Goal: Task Accomplishment & Management: Use online tool/utility

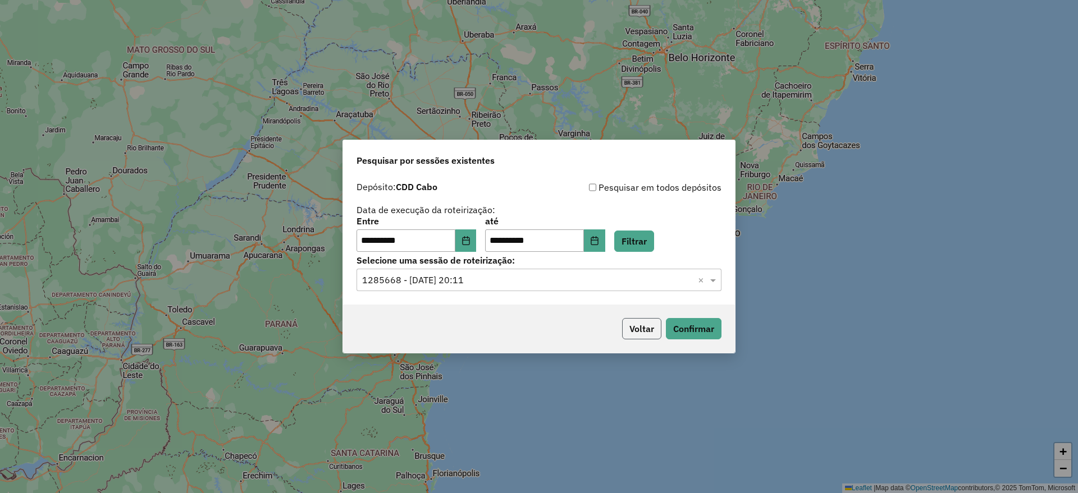
drag, startPoint x: 0, startPoint y: 0, endPoint x: 647, endPoint y: 330, distance: 725.9
click at [647, 330] on button "Voltar" at bounding box center [641, 328] width 39 height 21
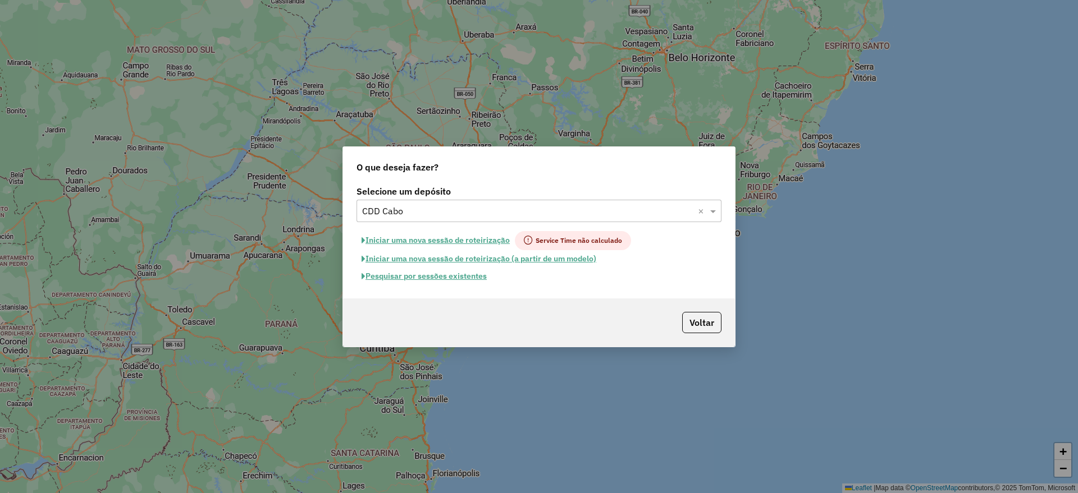
click at [645, 324] on div "Voltar" at bounding box center [539, 323] width 392 height 48
click at [705, 323] on button "Voltar" at bounding box center [701, 322] width 39 height 21
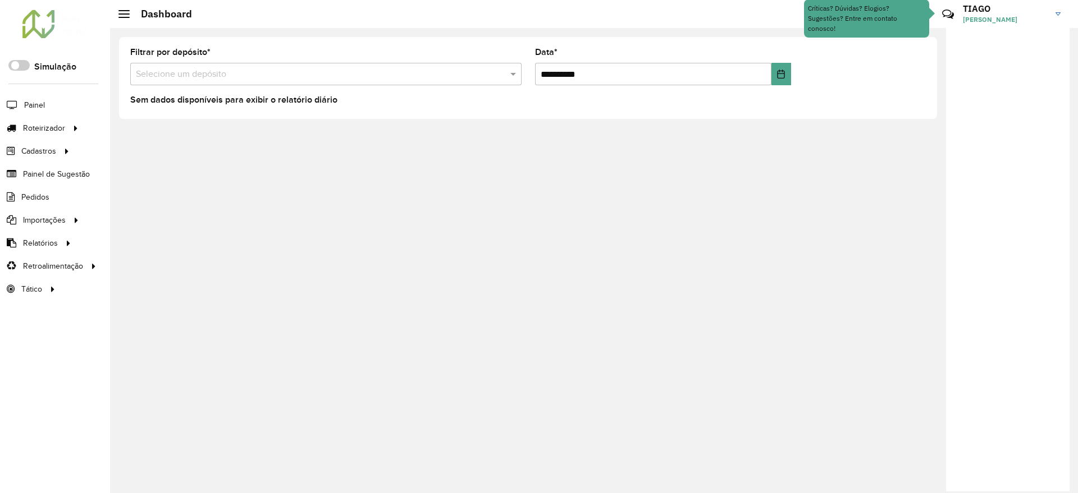
click at [1033, 15] on span "[PERSON_NAME]" at bounding box center [1005, 20] width 84 height 10
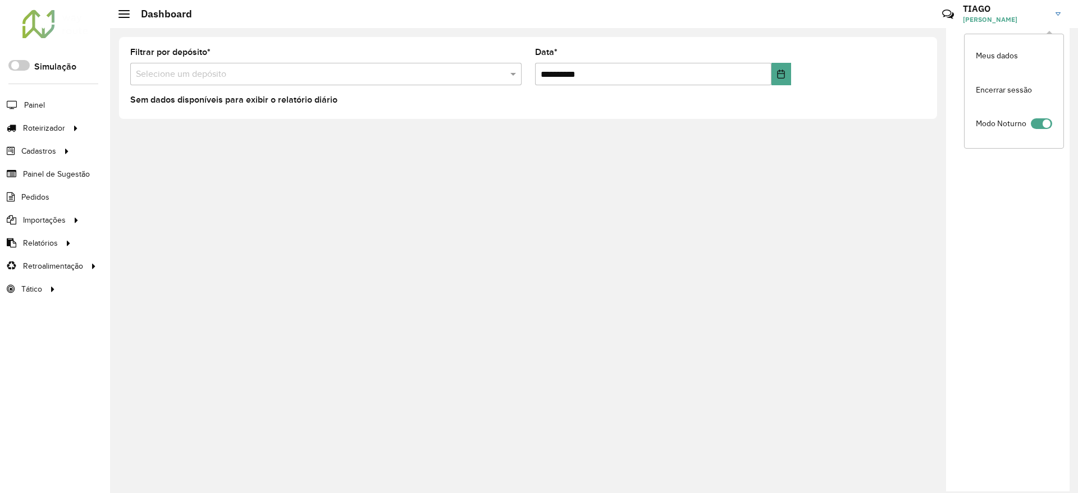
click at [1007, 217] on div at bounding box center [1007, 260] width 123 height 464
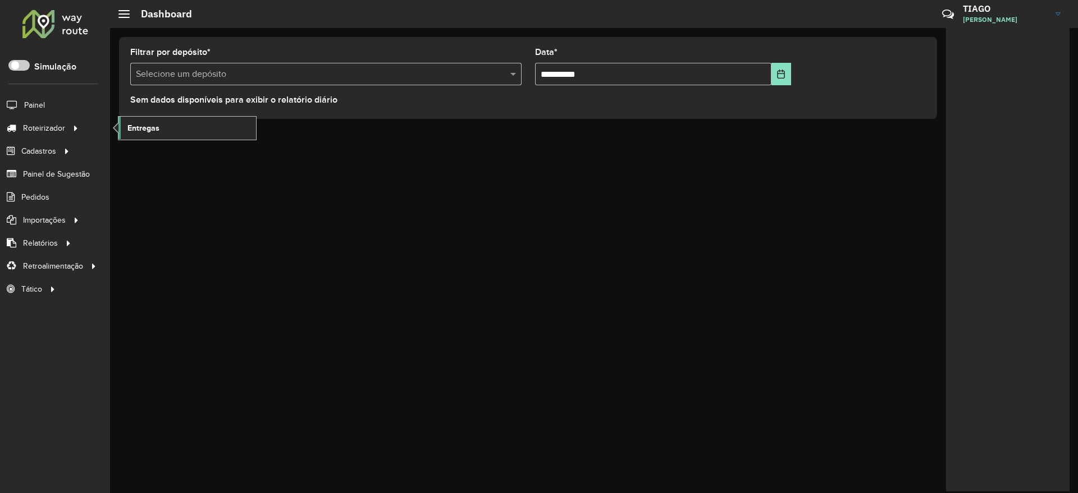
click at [134, 135] on link "Entregas" at bounding box center [187, 128] width 138 height 22
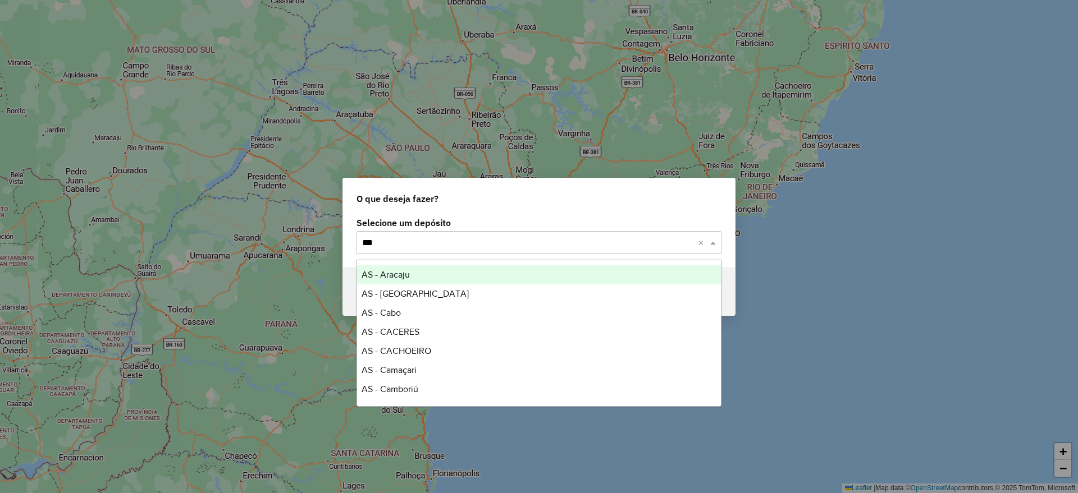
type input "****"
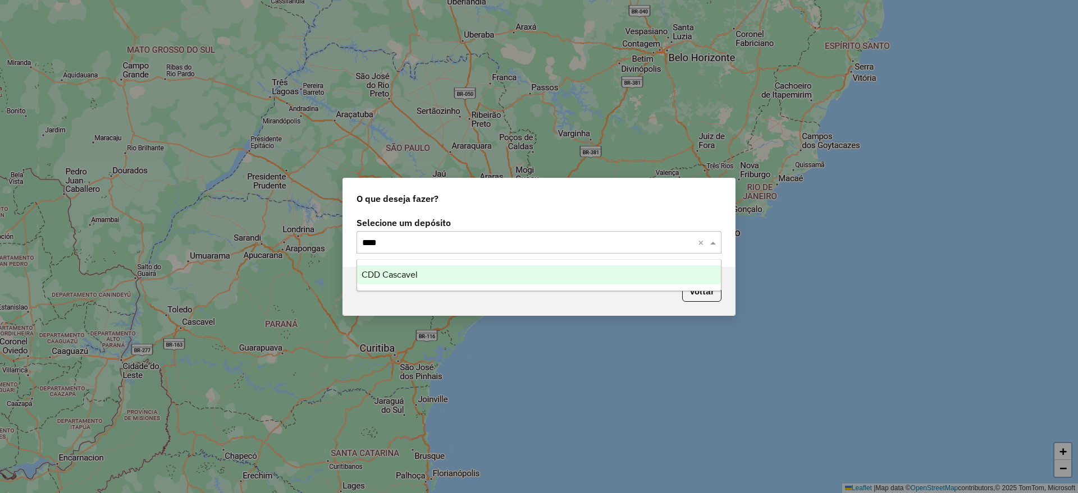
click at [445, 271] on div "CDD Cascavel" at bounding box center [539, 274] width 364 height 19
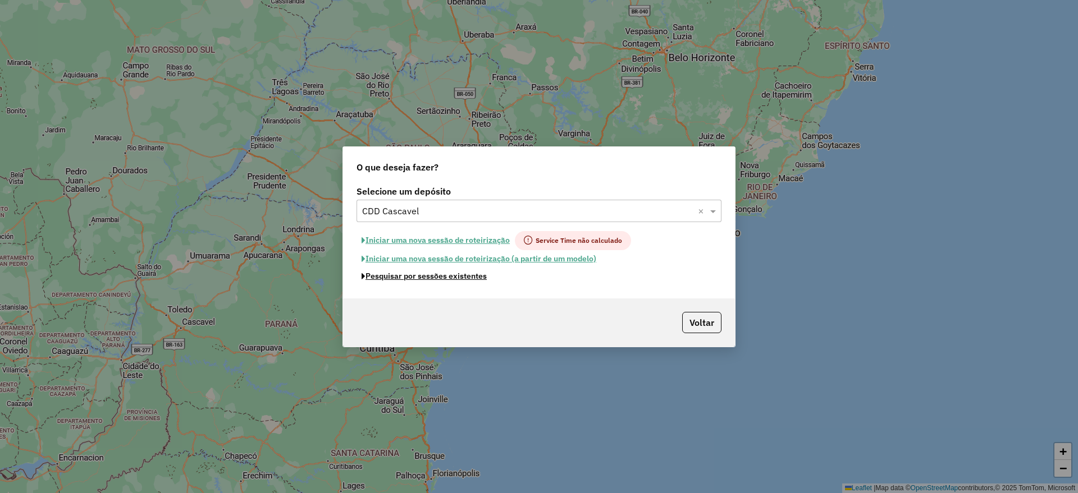
click at [444, 272] on button "Pesquisar por sessões existentes" at bounding box center [423, 276] width 135 height 17
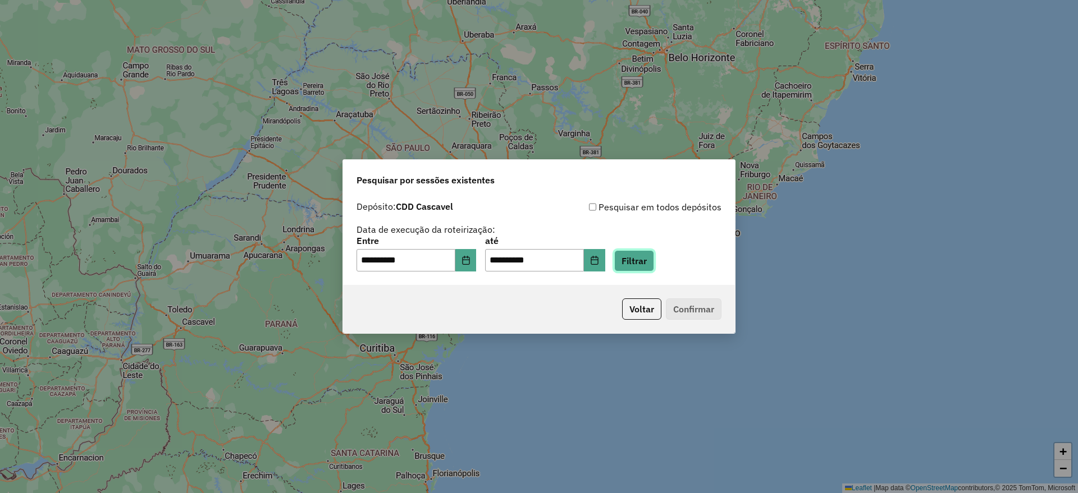
click at [654, 270] on button "Filtrar" at bounding box center [634, 260] width 40 height 21
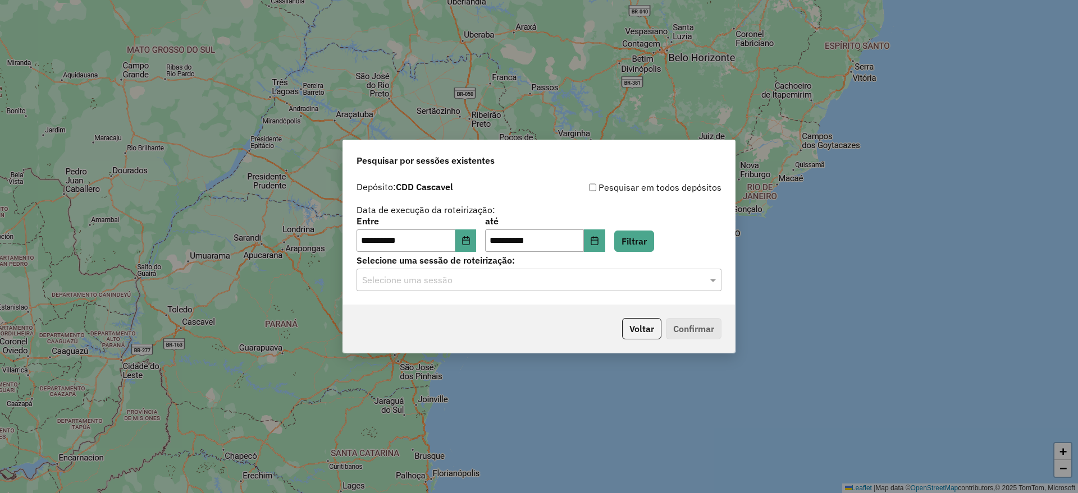
click at [542, 284] on input "text" at bounding box center [527, 280] width 331 height 13
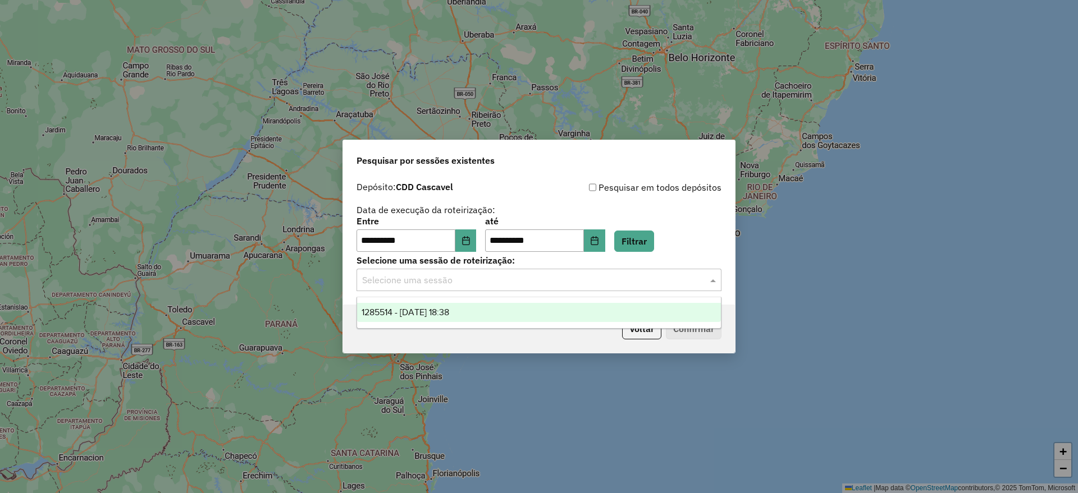
click at [483, 311] on div "1285514 - 30/09/2025 18:38" at bounding box center [539, 312] width 364 height 19
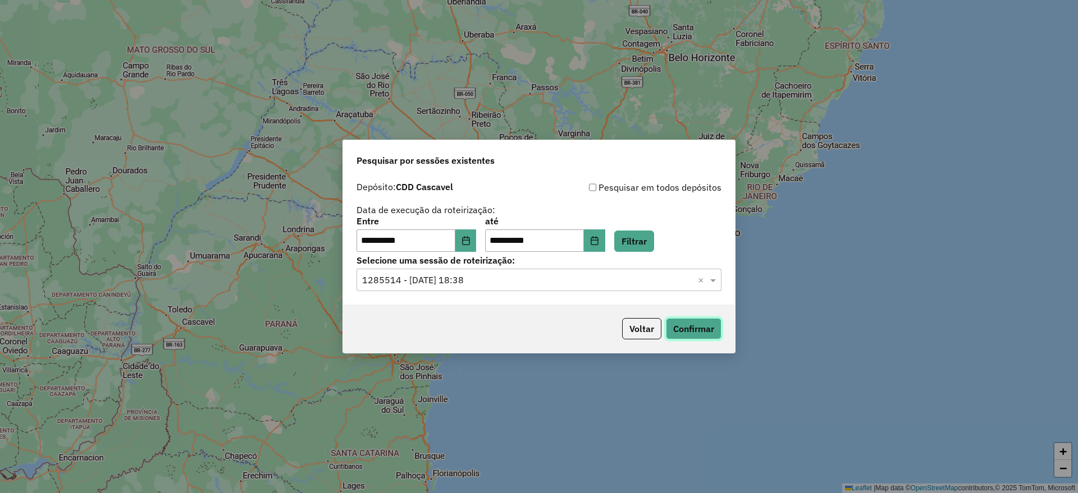
click at [699, 328] on button "Confirmar" at bounding box center [694, 328] width 56 height 21
click at [645, 333] on button "Voltar" at bounding box center [641, 328] width 39 height 21
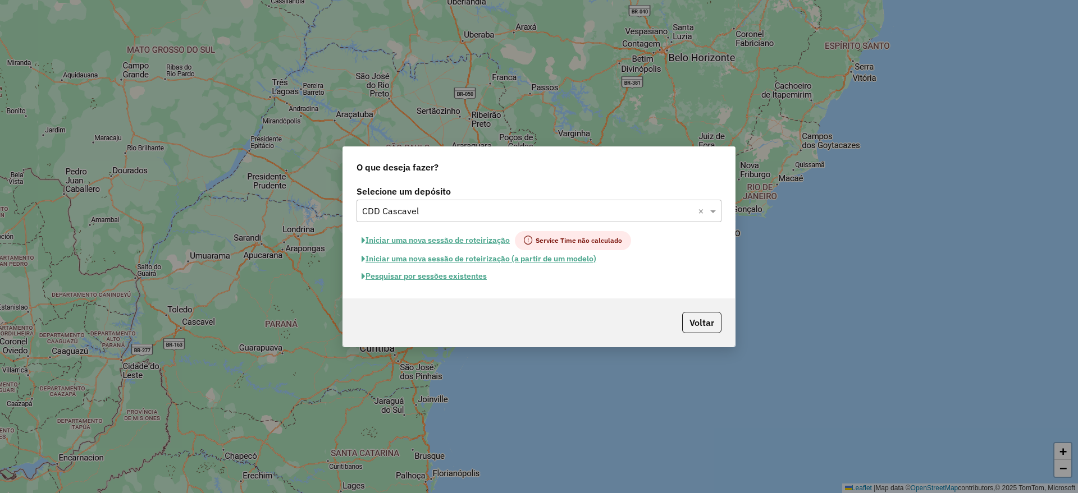
click at [528, 217] on input "text" at bounding box center [527, 211] width 331 height 13
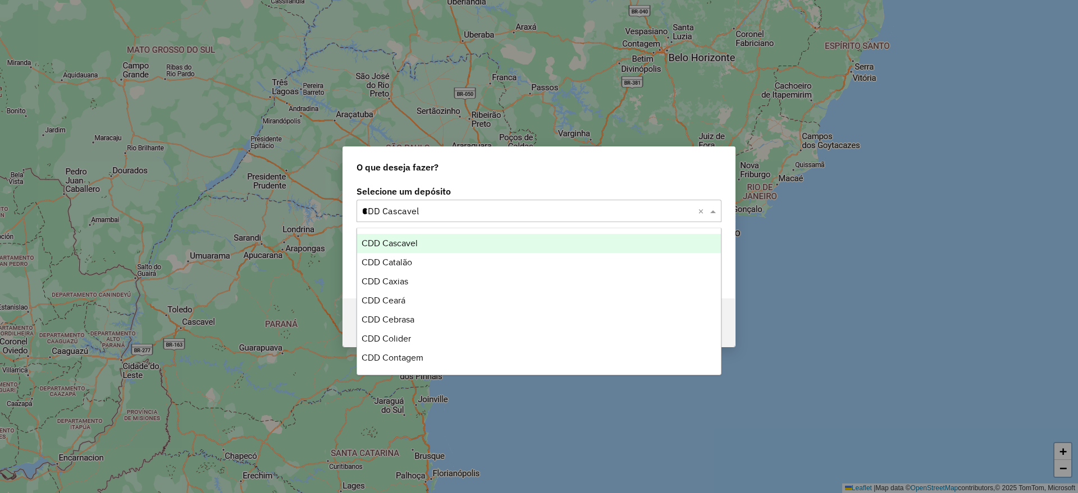
scroll to position [1069, 0]
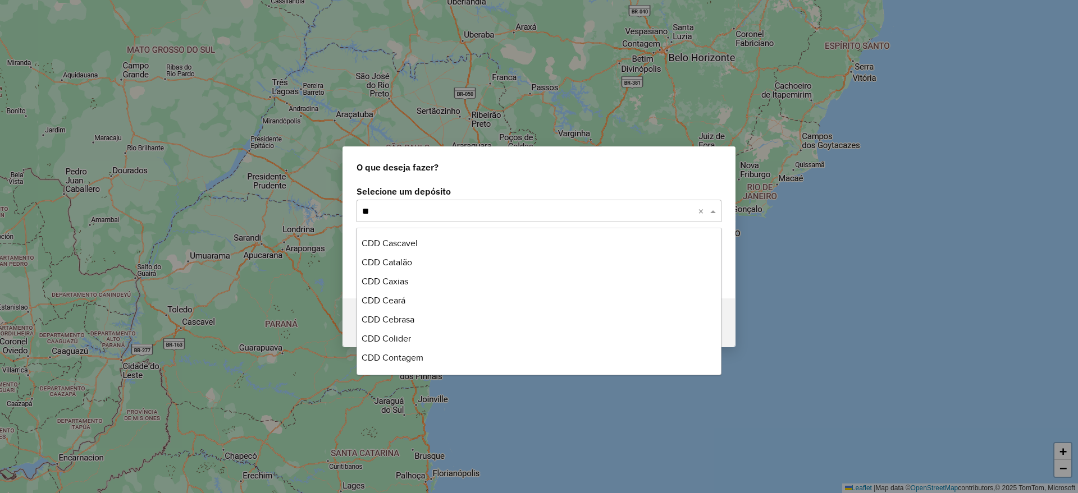
type input "***"
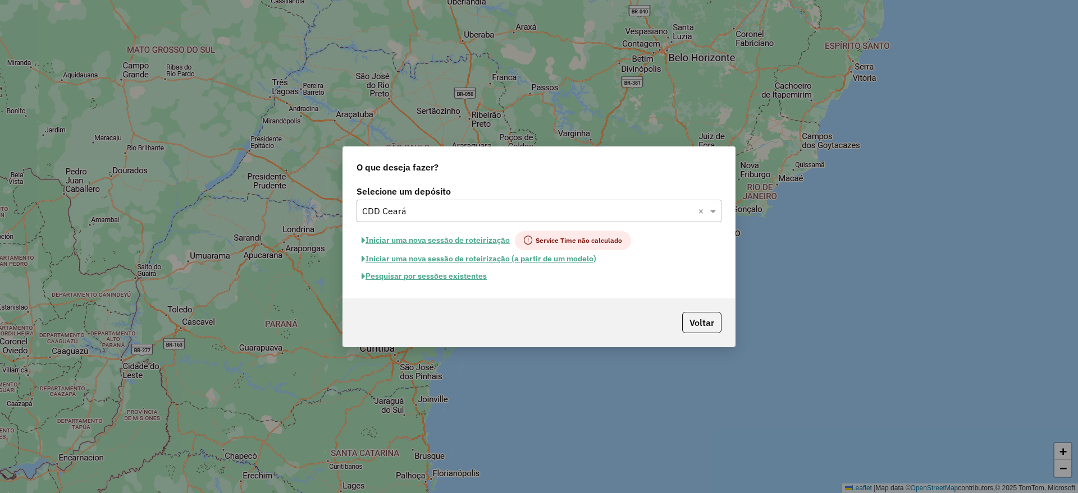
click at [479, 278] on button "Pesquisar por sessões existentes" at bounding box center [423, 276] width 135 height 17
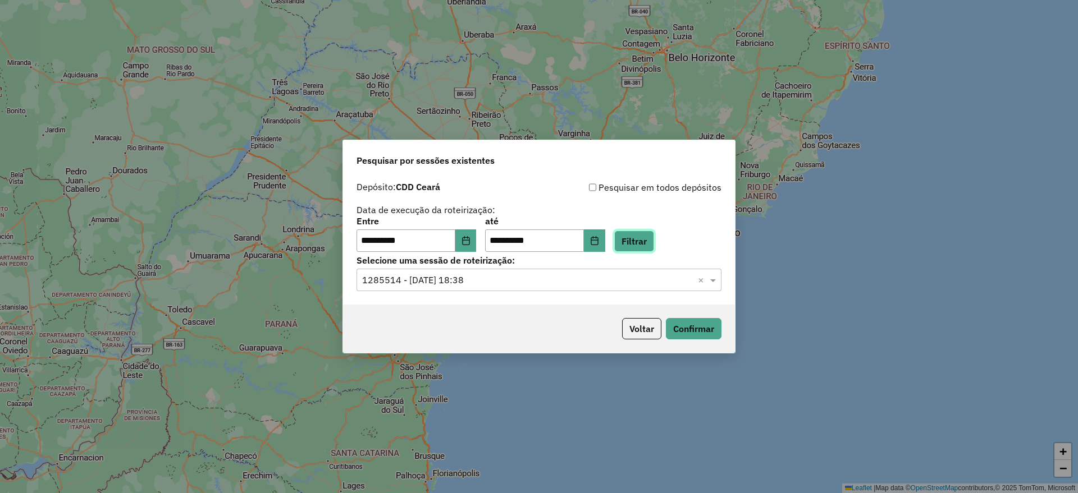
click at [650, 236] on button "Filtrar" at bounding box center [634, 241] width 40 height 21
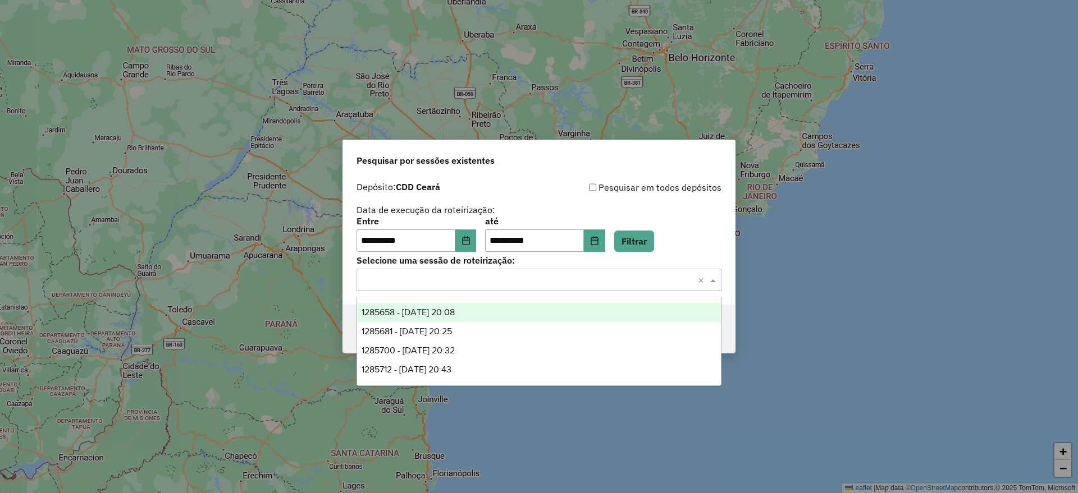
click at [551, 283] on input "text" at bounding box center [527, 280] width 331 height 13
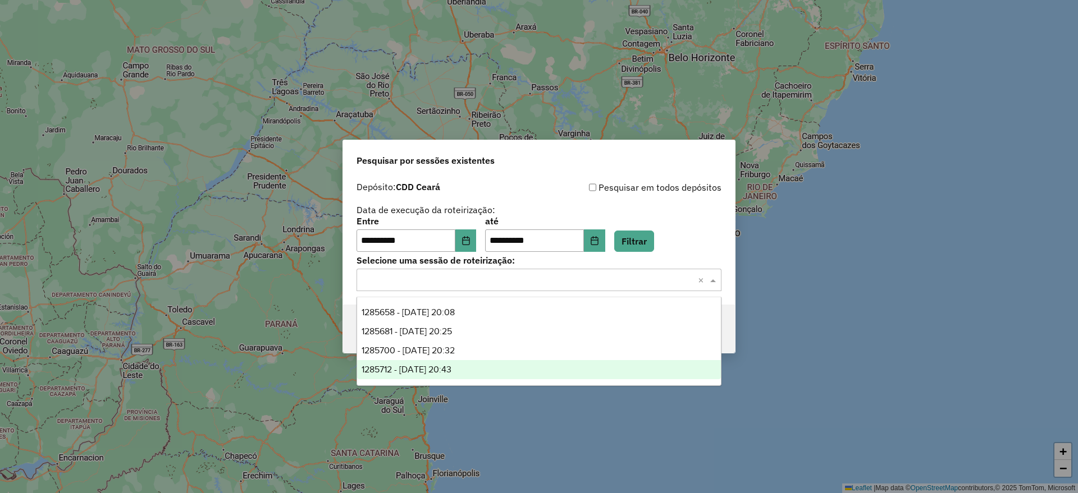
click at [489, 366] on div "1285712 - 30/09/2025 20:43" at bounding box center [539, 369] width 364 height 19
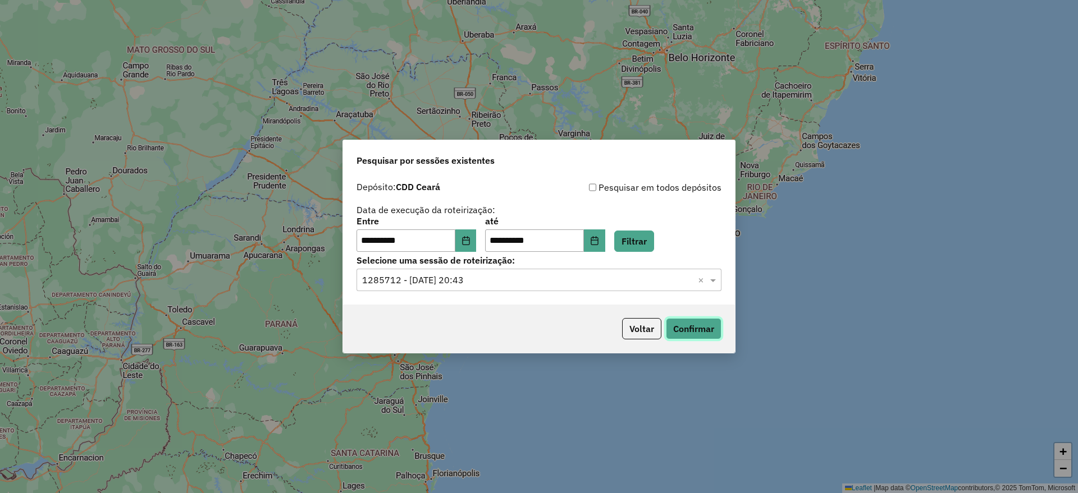
click at [707, 327] on button "Confirmar" at bounding box center [694, 328] width 56 height 21
click at [503, 279] on input "text" at bounding box center [527, 280] width 331 height 13
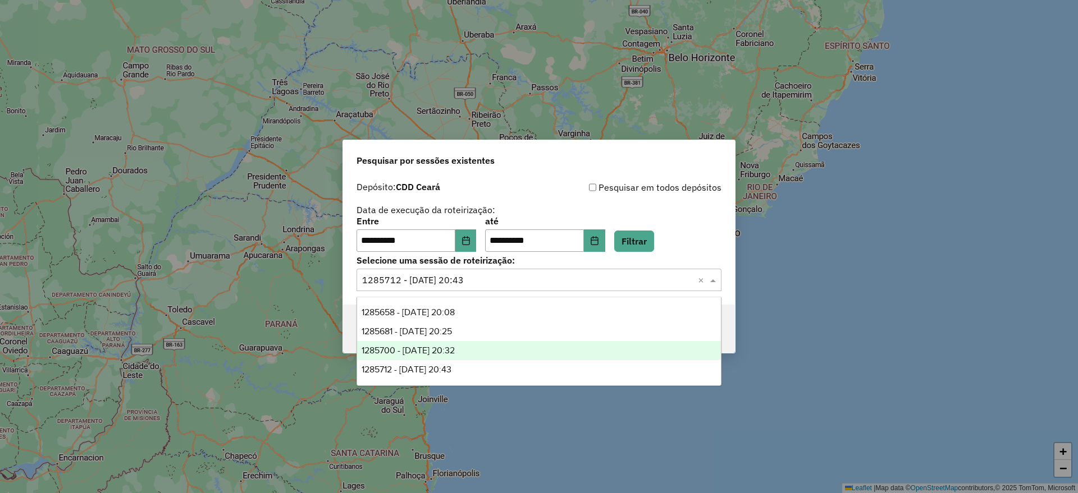
click at [488, 346] on div "1285700 - 30/09/2025 20:32" at bounding box center [539, 350] width 364 height 19
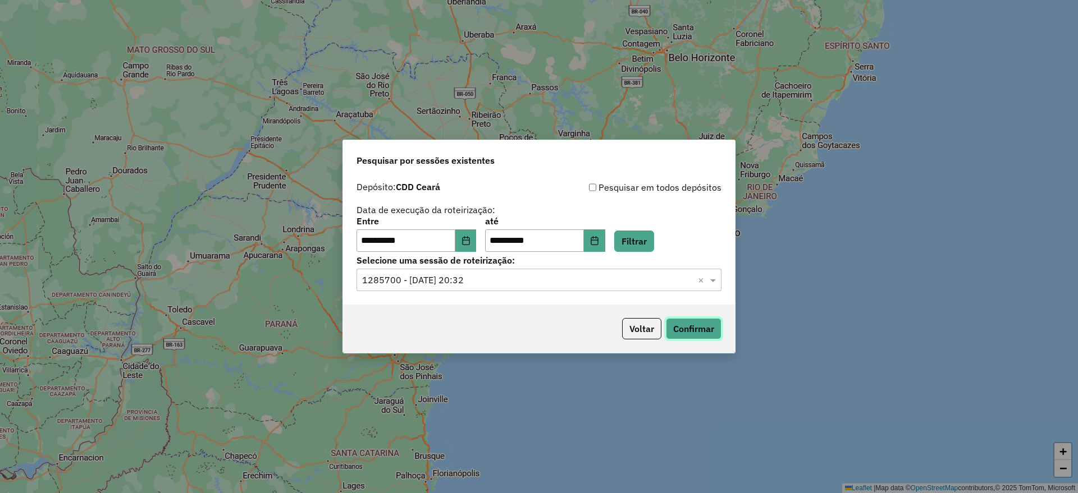
click at [699, 330] on button "Confirmar" at bounding box center [694, 328] width 56 height 21
click at [580, 279] on input "text" at bounding box center [527, 280] width 331 height 13
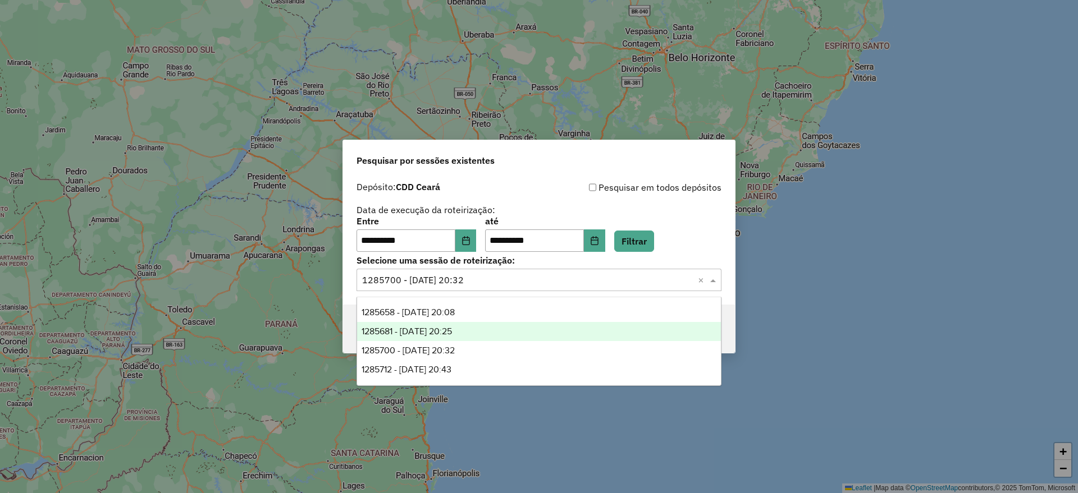
click at [482, 331] on div "1285681 - 30/09/2025 20:25" at bounding box center [539, 331] width 364 height 19
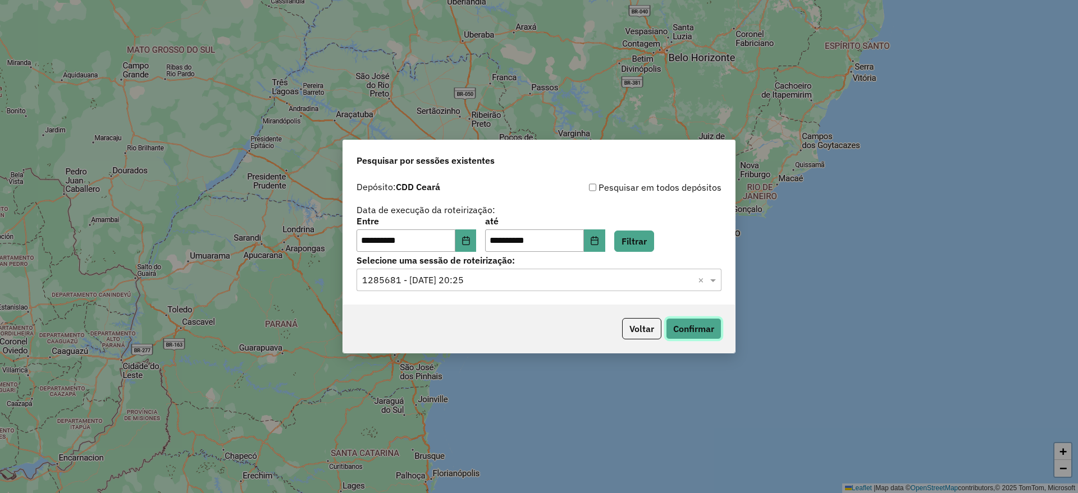
click at [686, 327] on button "Confirmar" at bounding box center [694, 328] width 56 height 21
click at [646, 329] on button "Voltar" at bounding box center [641, 328] width 39 height 21
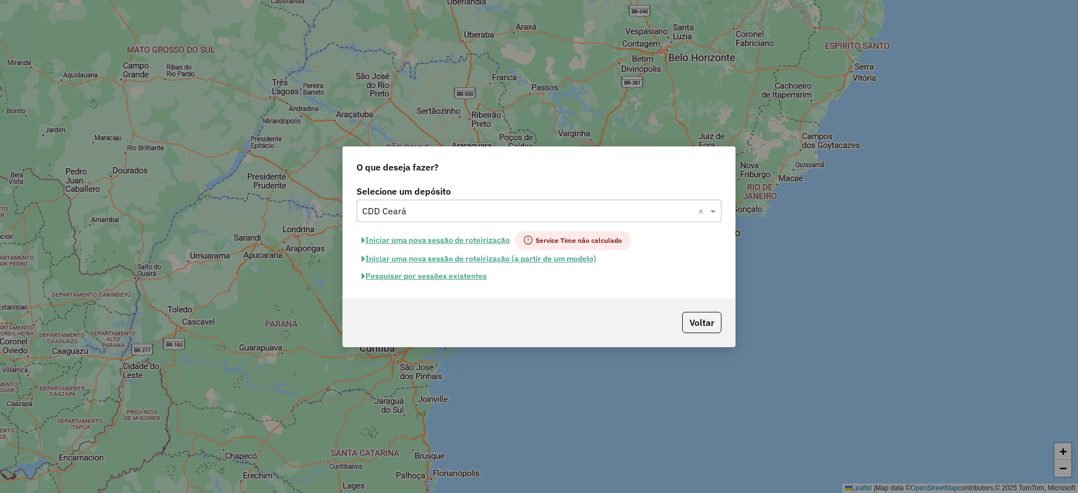
click at [484, 214] on input "text" at bounding box center [527, 211] width 331 height 13
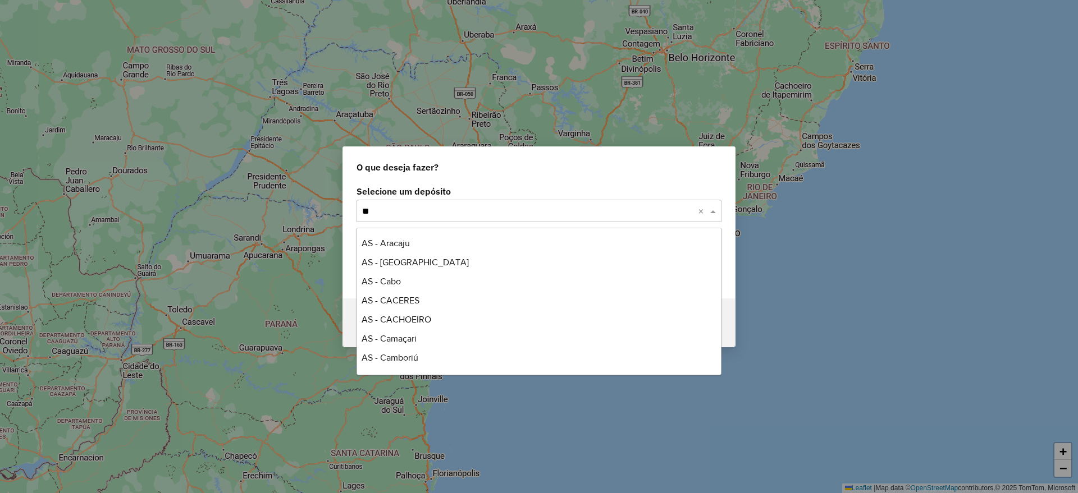
type input "***"
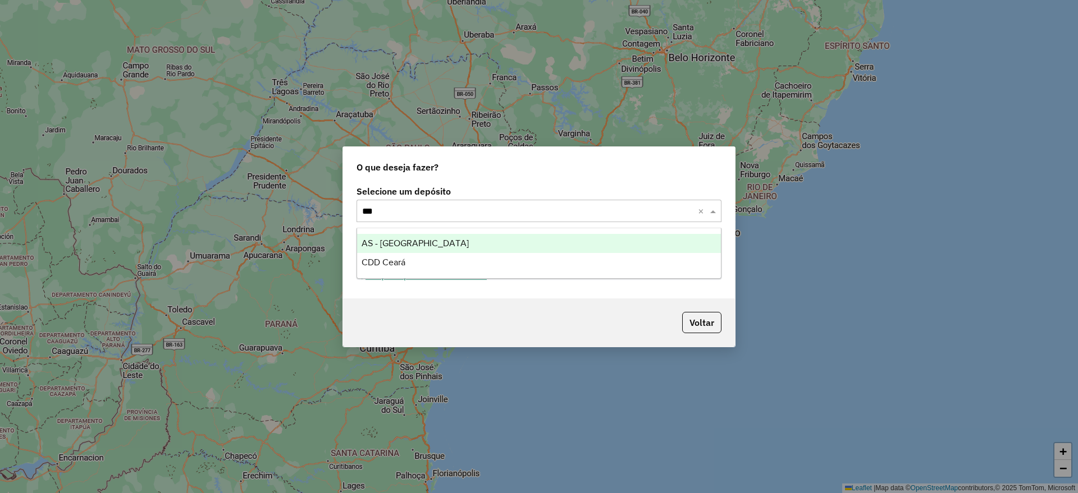
click at [451, 248] on div "AS - Ceará" at bounding box center [539, 243] width 364 height 19
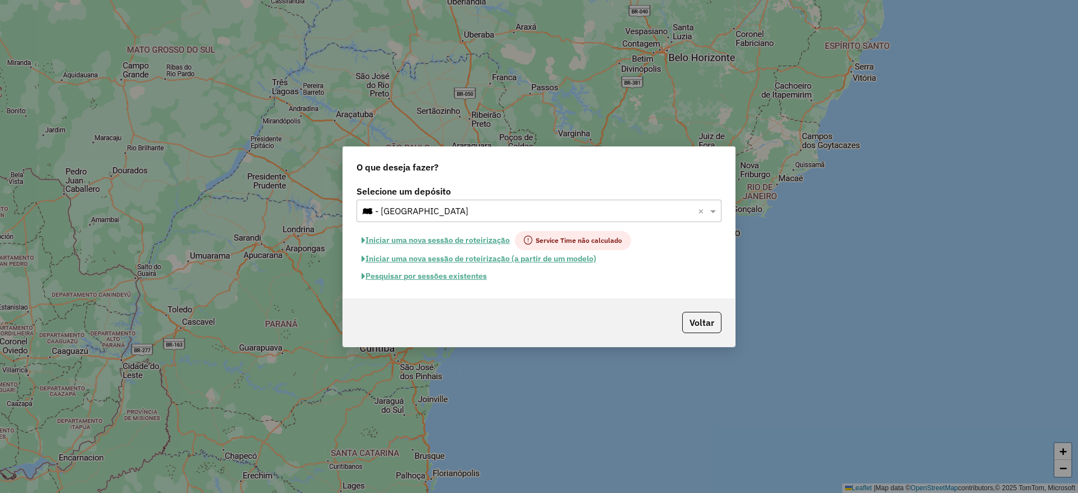
click at [455, 214] on input "***" at bounding box center [527, 211] width 331 height 13
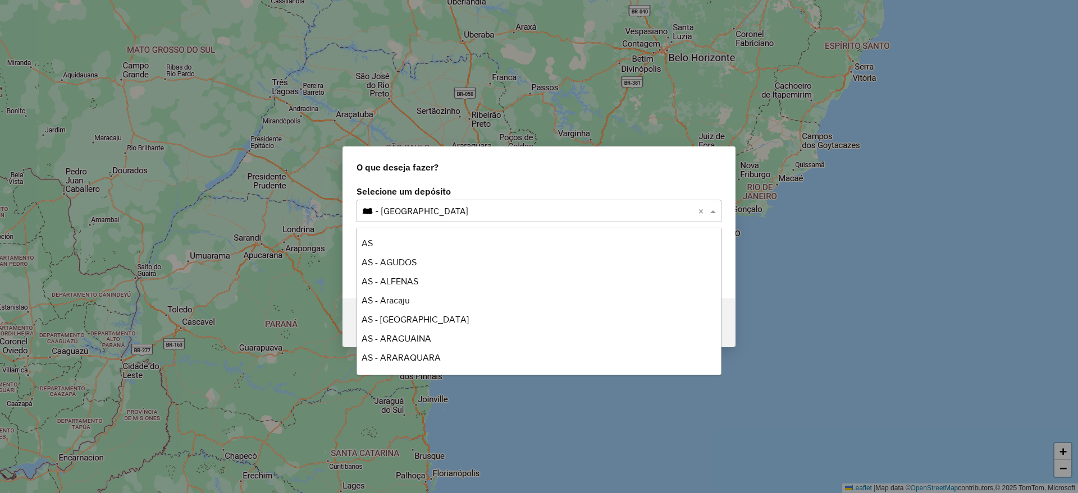
scroll to position [477, 0]
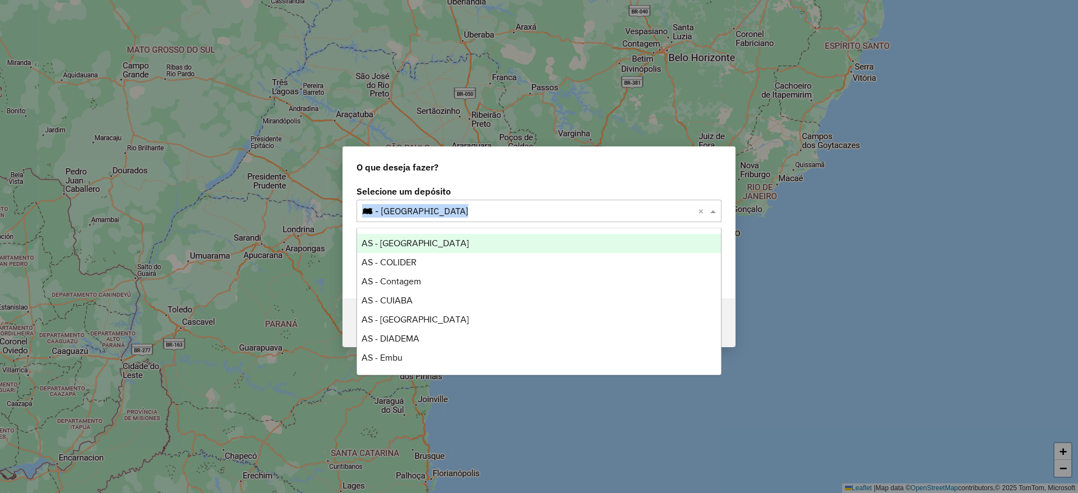
drag, startPoint x: 354, startPoint y: 213, endPoint x: 385, endPoint y: 212, distance: 30.9
click at [385, 212] on div "Selecione um depósito Selecione um depósito × AS - Ceará *** × Iniciar uma nova…" at bounding box center [539, 241] width 392 height 116
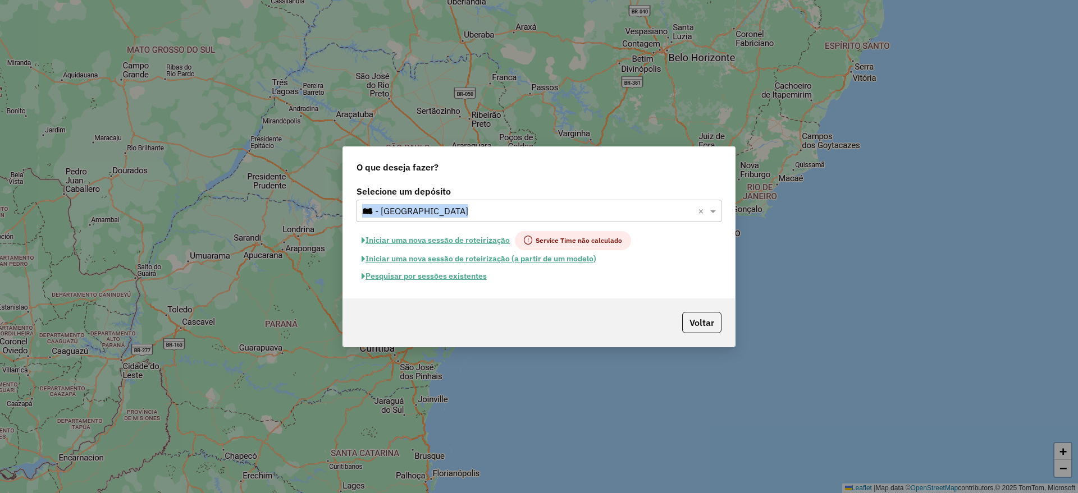
click at [441, 209] on input "***" at bounding box center [527, 211] width 331 height 13
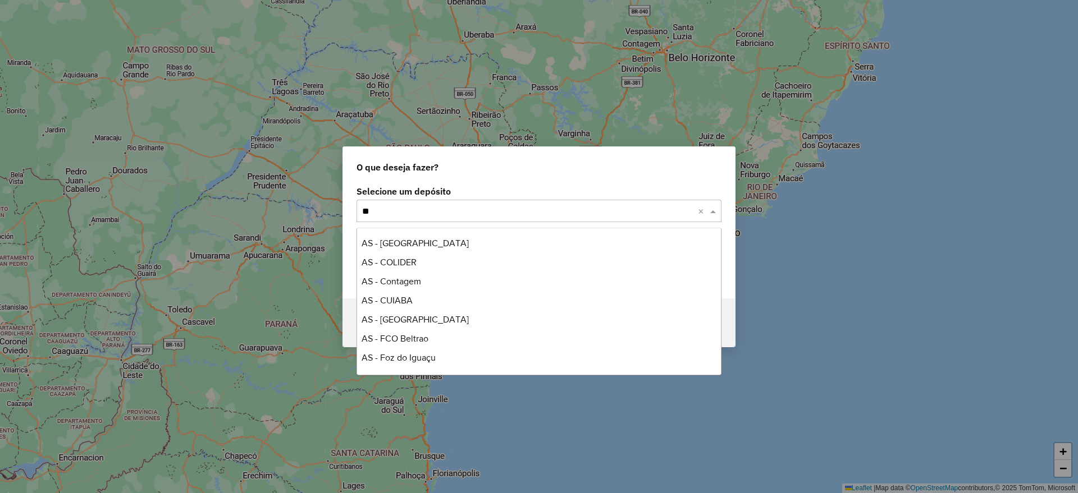
scroll to position [0, 0]
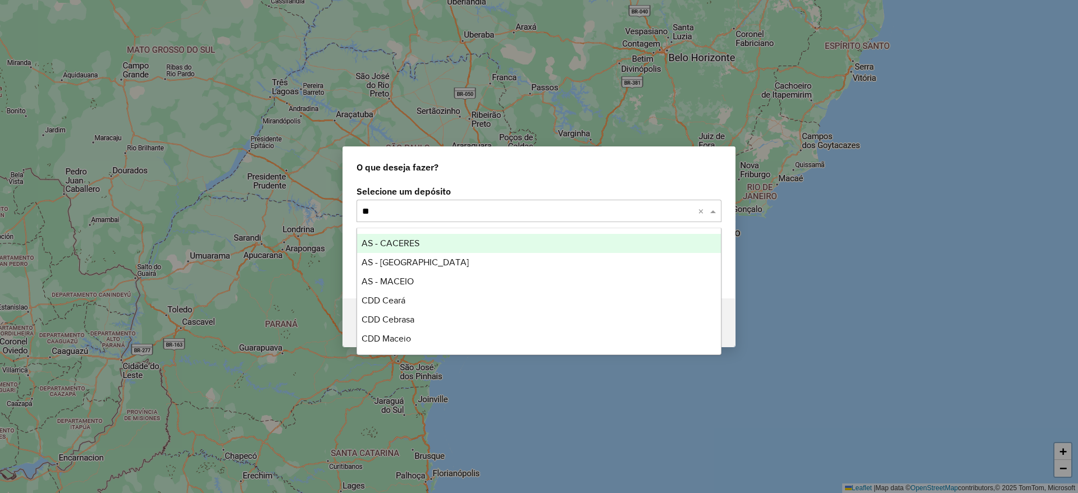
type input "***"
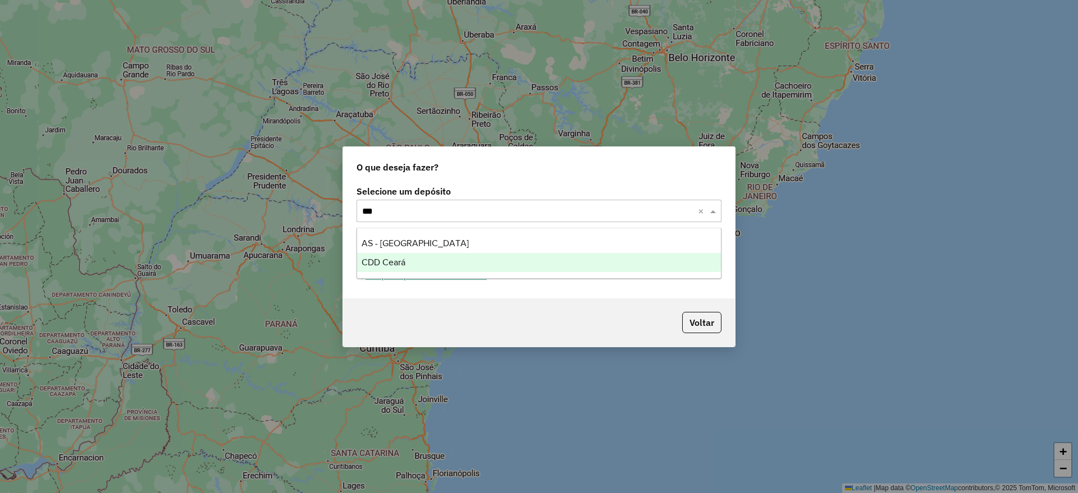
click at [414, 262] on div "CDD Ceará" at bounding box center [539, 262] width 364 height 19
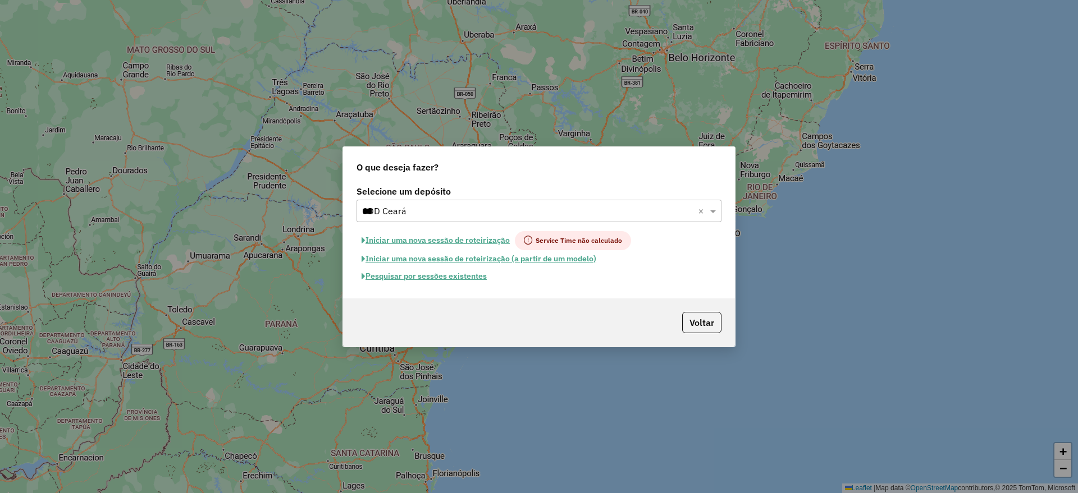
click at [418, 212] on input "***" at bounding box center [527, 211] width 331 height 13
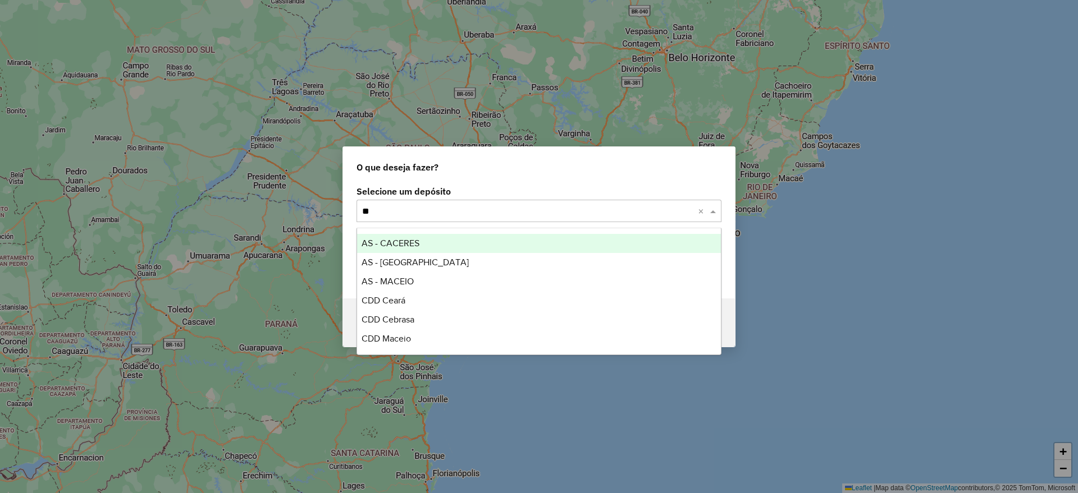
type input "***"
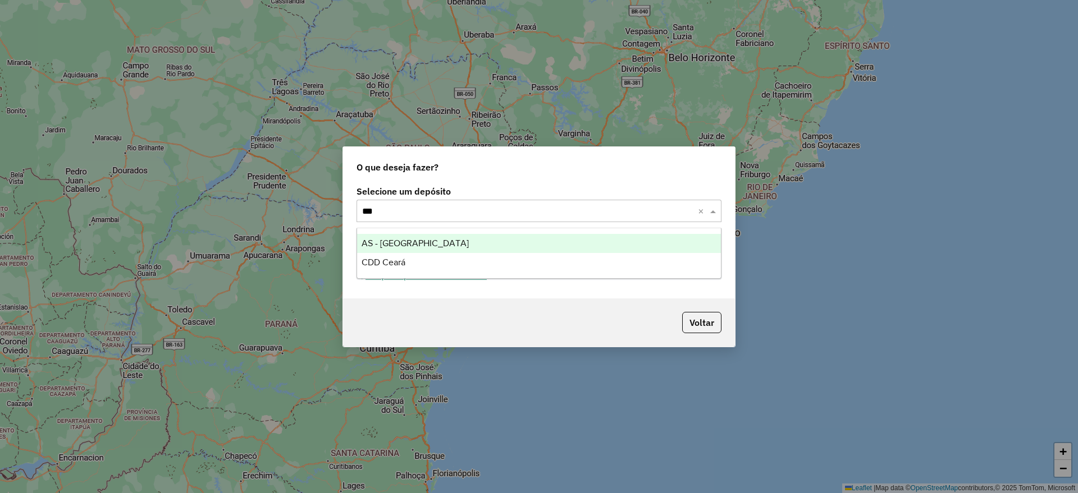
click at [405, 242] on div "AS - Ceará" at bounding box center [539, 243] width 364 height 19
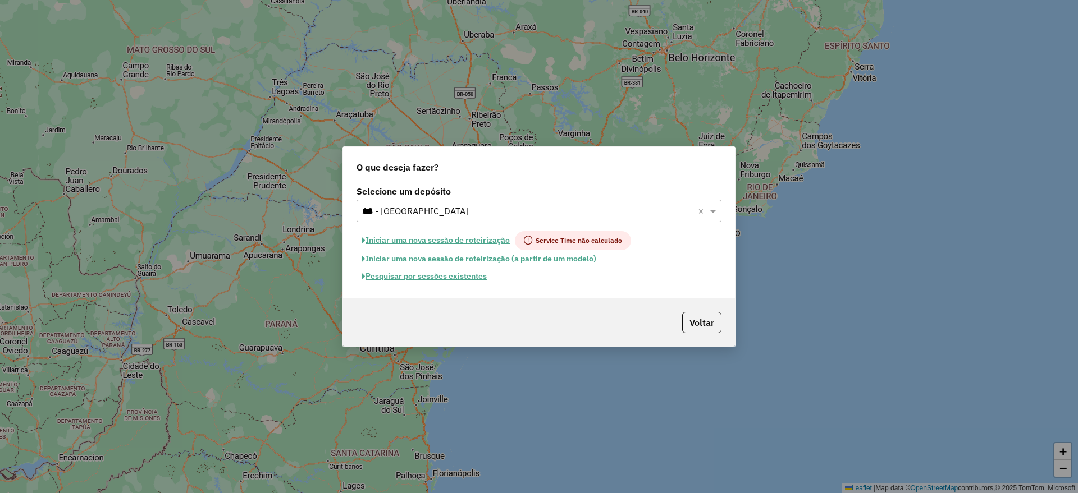
click at [429, 278] on button "Pesquisar por sessões existentes" at bounding box center [423, 276] width 135 height 17
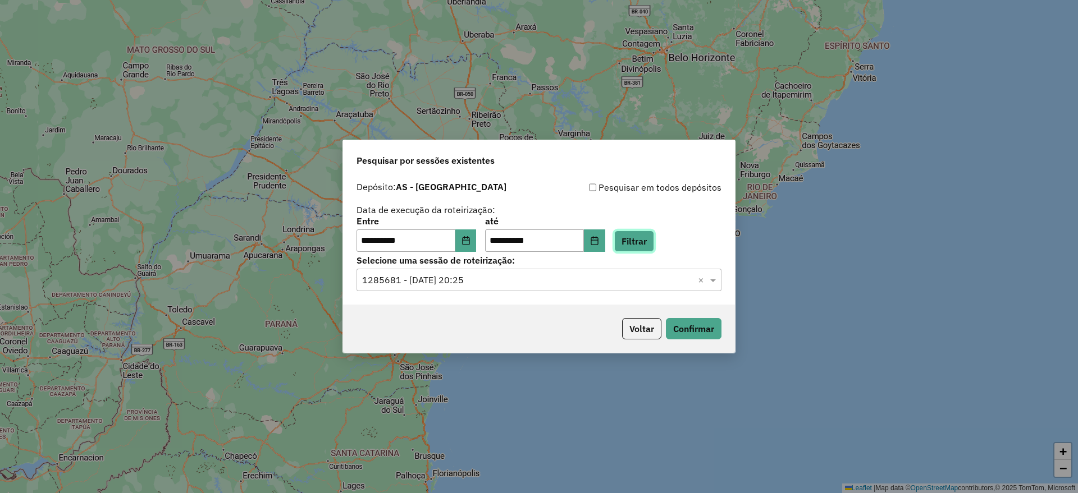
click at [645, 239] on button "Filtrar" at bounding box center [634, 241] width 40 height 21
click at [525, 281] on input "text" at bounding box center [527, 280] width 331 height 13
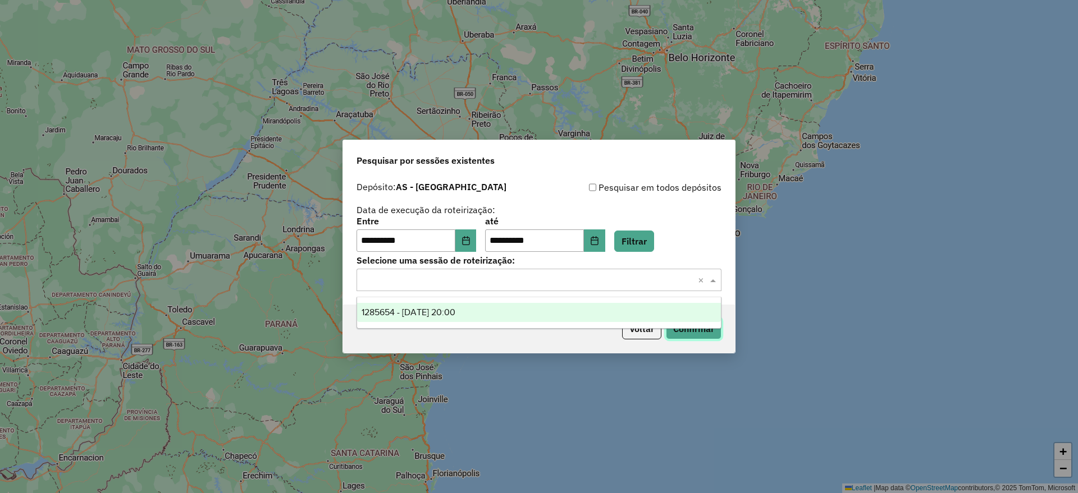
click at [690, 333] on button "Confirmar" at bounding box center [694, 328] width 56 height 21
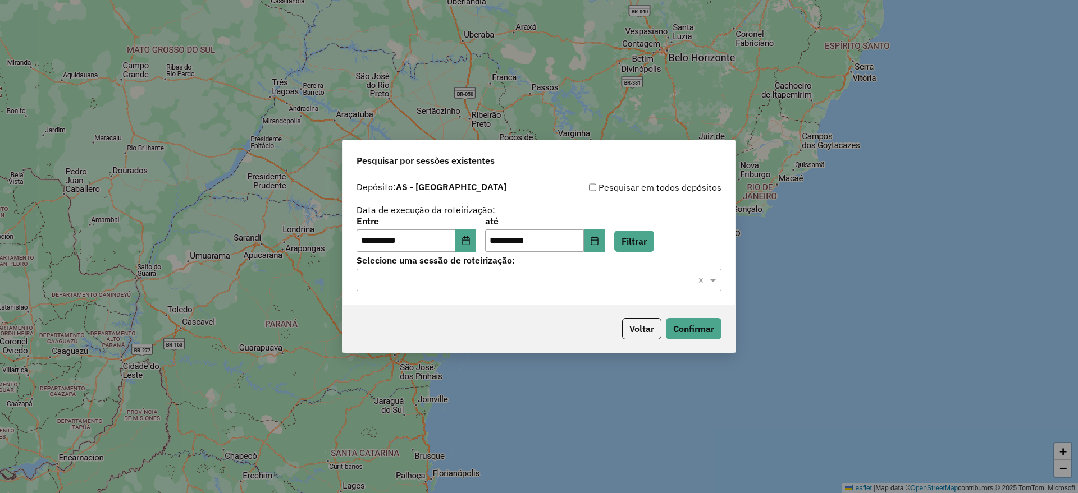
click at [646, 252] on div "**********" at bounding box center [539, 240] width 392 height 129
click at [652, 239] on button "Filtrar" at bounding box center [634, 241] width 40 height 21
click at [510, 277] on input "text" at bounding box center [527, 280] width 331 height 13
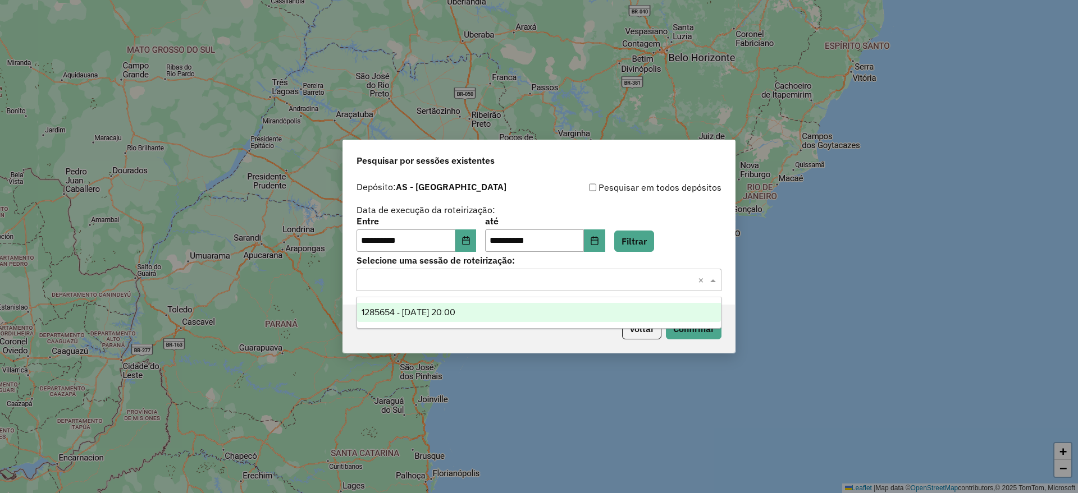
click at [455, 312] on span "1285654 - 30/09/2025 20:00" at bounding box center [408, 313] width 94 height 10
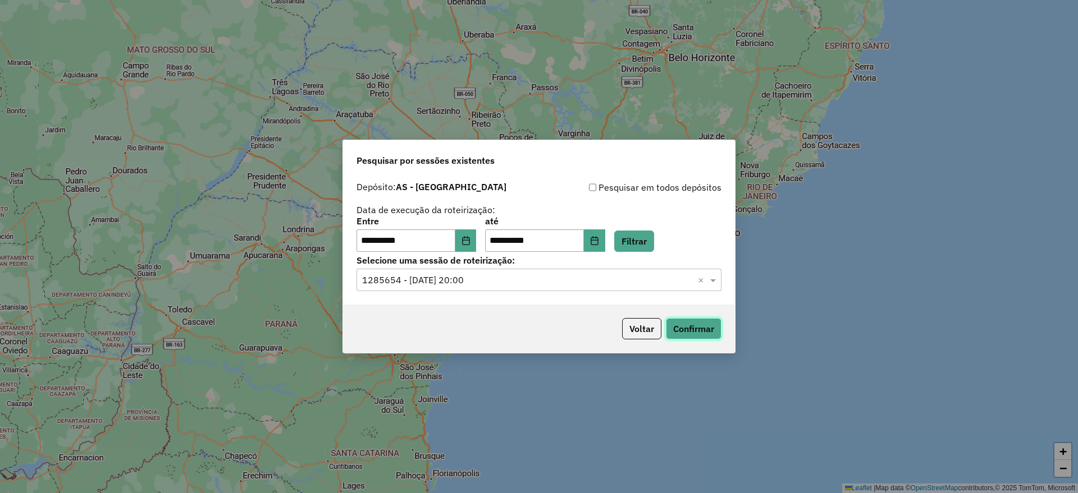
click at [694, 330] on button "Confirmar" at bounding box center [694, 328] width 56 height 21
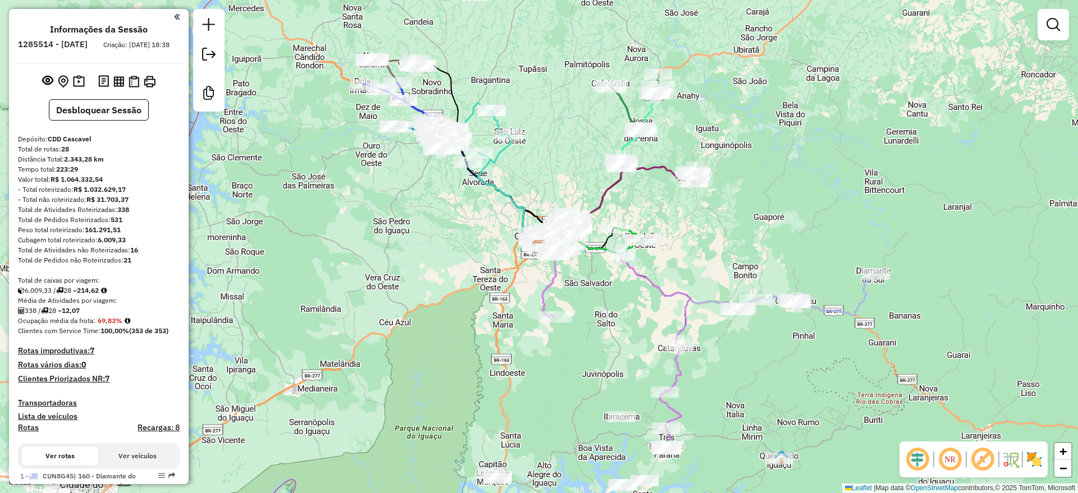
click at [913, 457] on em at bounding box center [917, 459] width 27 height 27
click at [983, 461] on em at bounding box center [982, 459] width 27 height 27
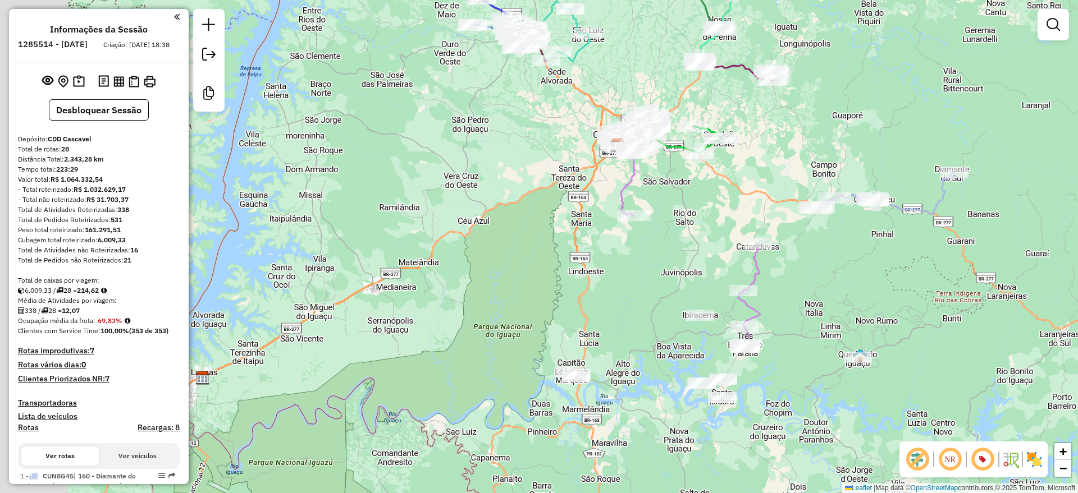
click at [507, 263] on div "Janela de atendimento Grade de atendimento Capacidade Transportadoras Veículos …" at bounding box center [539, 246] width 1078 height 493
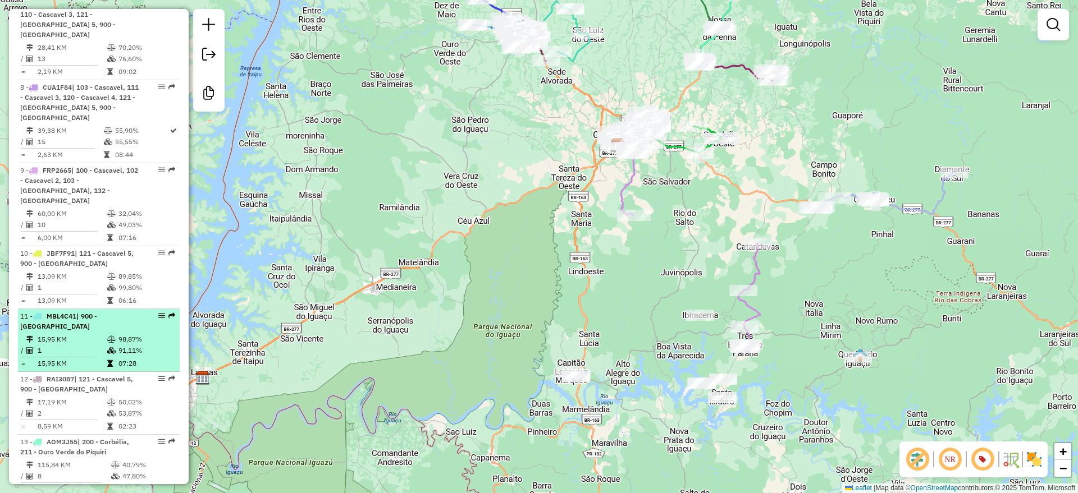
scroll to position [982, 0]
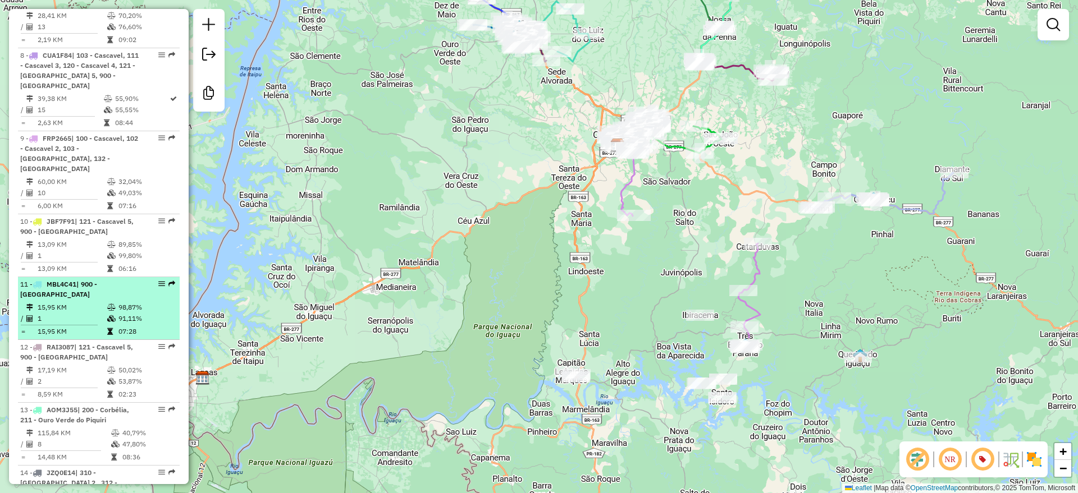
click at [129, 313] on td "91,11%" at bounding box center [146, 318] width 57 height 11
select select "**********"
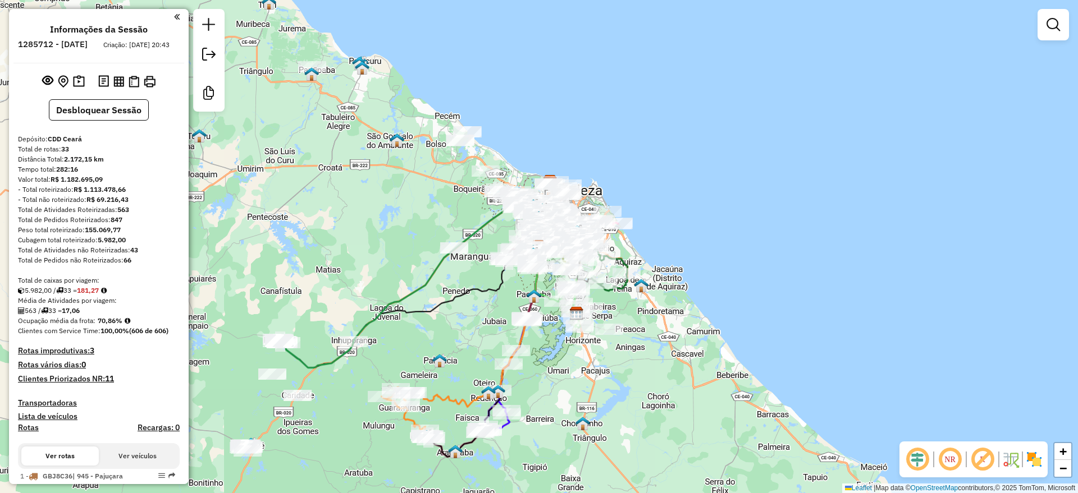
click at [917, 456] on em at bounding box center [917, 459] width 27 height 27
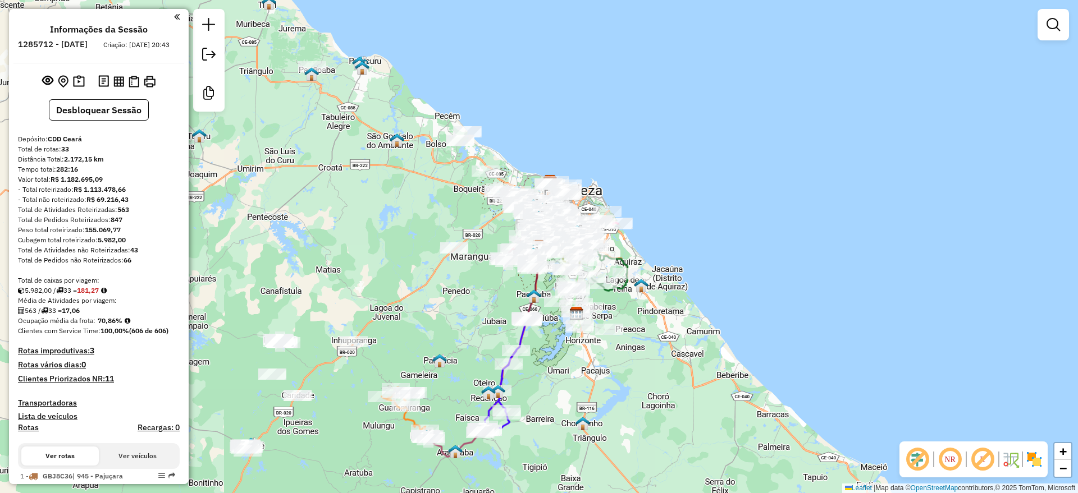
click at [982, 462] on em at bounding box center [982, 459] width 27 height 27
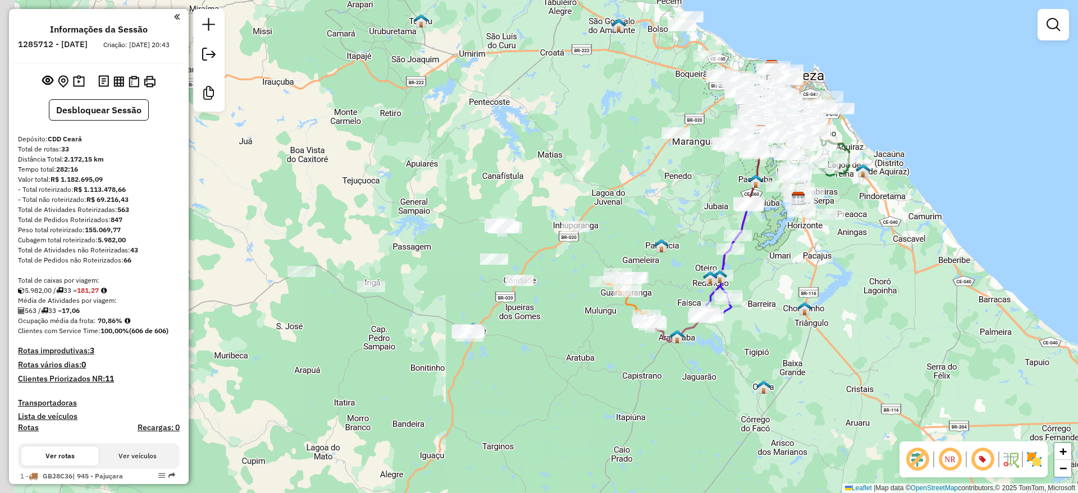
drag, startPoint x: 617, startPoint y: 405, endPoint x: 839, endPoint y: 290, distance: 249.8
click at [839, 290] on div "Janela de atendimento Grade de atendimento Capacidade Transportadoras Veículos …" at bounding box center [539, 246] width 1078 height 493
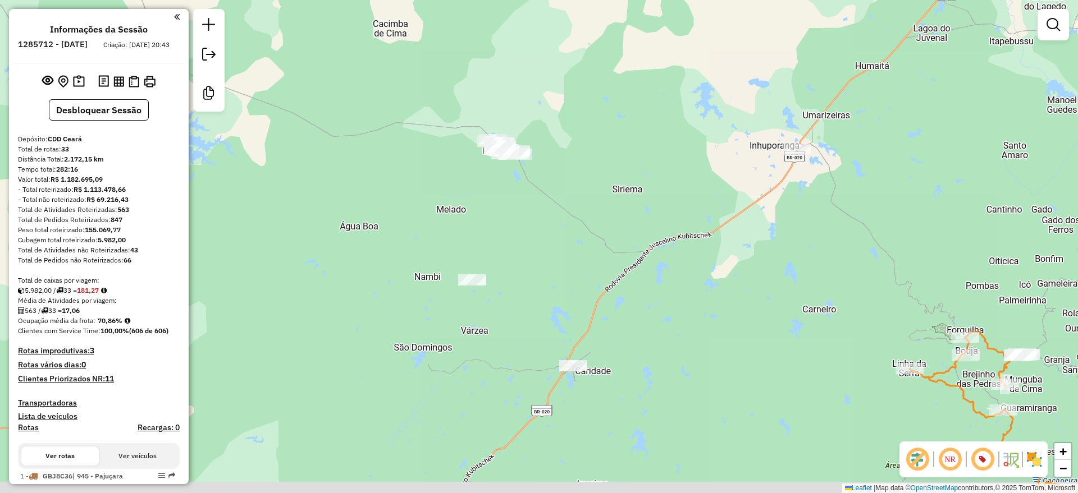
drag, startPoint x: 534, startPoint y: 267, endPoint x: 636, endPoint y: 11, distance: 275.3
click at [650, 42] on div "Janela de atendimento Grade de atendimento Capacidade Transportadoras Veículos …" at bounding box center [539, 246] width 1078 height 493
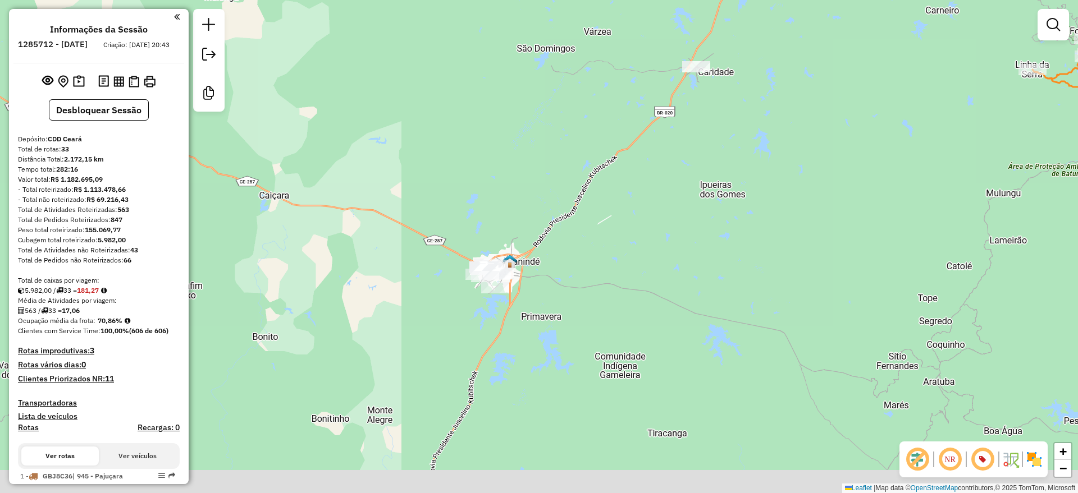
drag, startPoint x: 535, startPoint y: 286, endPoint x: 554, endPoint y: 223, distance: 65.7
click at [554, 223] on div "Janela de atendimento Grade de atendimento Capacidade Transportadoras Veículos …" at bounding box center [539, 246] width 1078 height 493
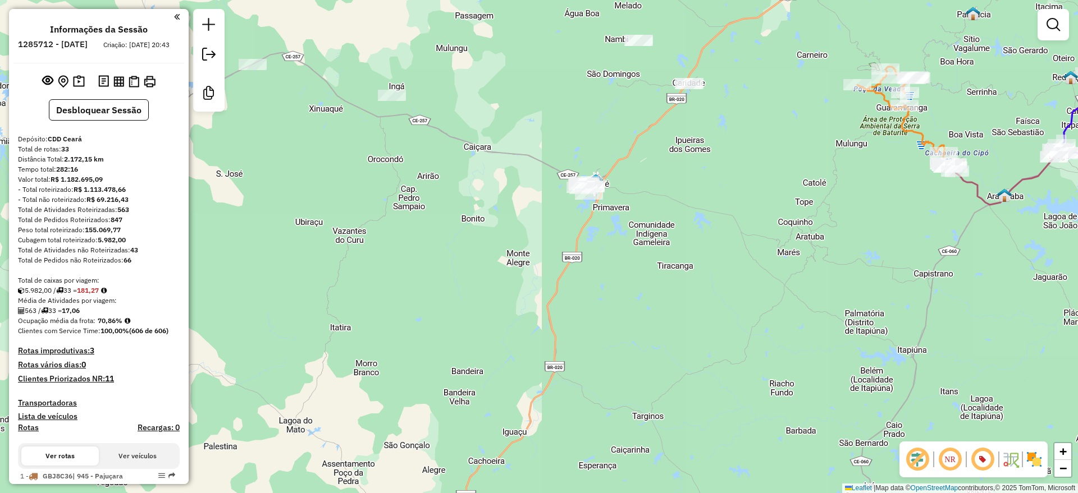
drag, startPoint x: 487, startPoint y: 366, endPoint x: 563, endPoint y: 287, distance: 109.2
click at [563, 287] on div "Janela de atendimento Grade de atendimento Capacidade Transportadoras Veículos …" at bounding box center [539, 246] width 1078 height 493
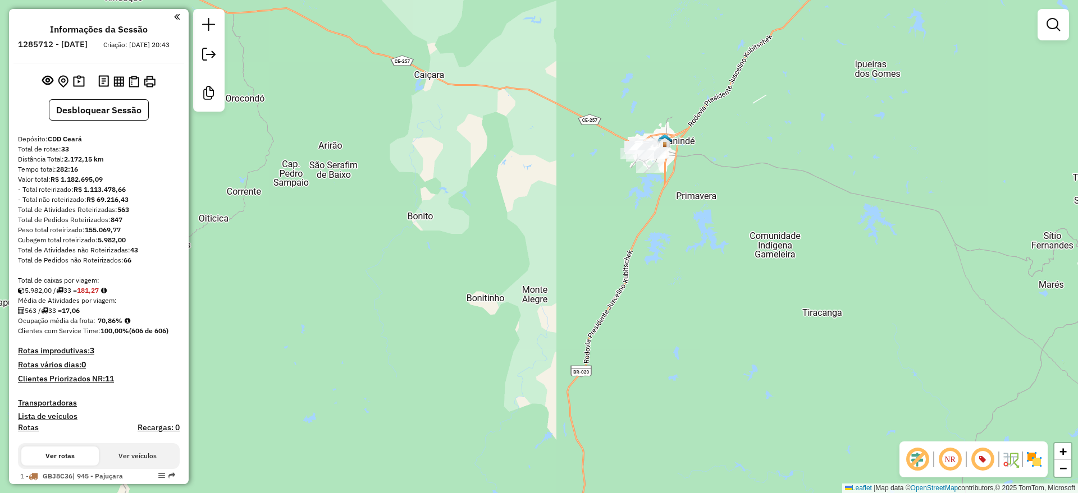
drag, startPoint x: 596, startPoint y: 152, endPoint x: 562, endPoint y: 184, distance: 46.4
click at [562, 184] on div "Janela de atendimento Grade de atendimento Capacidade Transportadoras Veículos …" at bounding box center [539, 246] width 1078 height 493
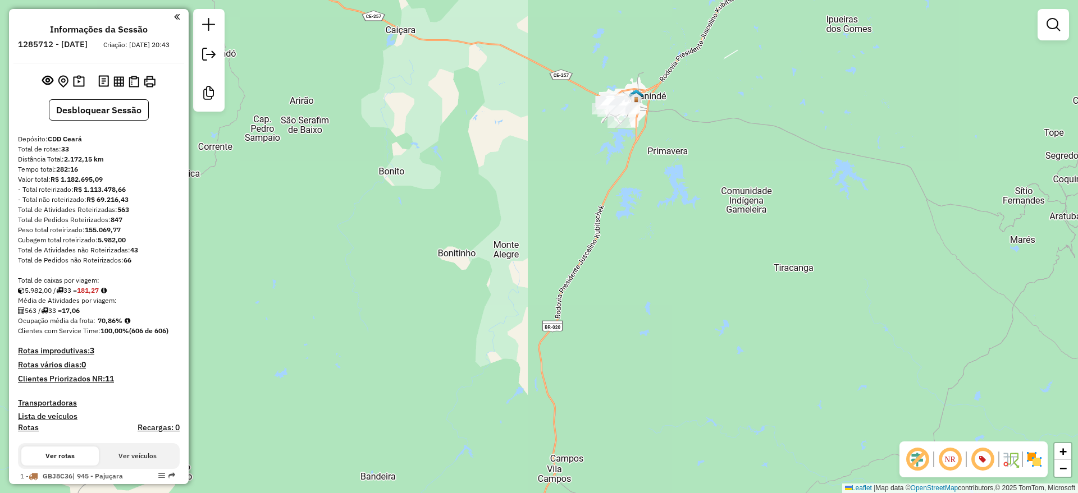
drag, startPoint x: 447, startPoint y: 186, endPoint x: 464, endPoint y: 186, distance: 16.3
click at [464, 186] on div "Janela de atendimento Grade de atendimento Capacidade Transportadoras Veículos …" at bounding box center [539, 246] width 1078 height 493
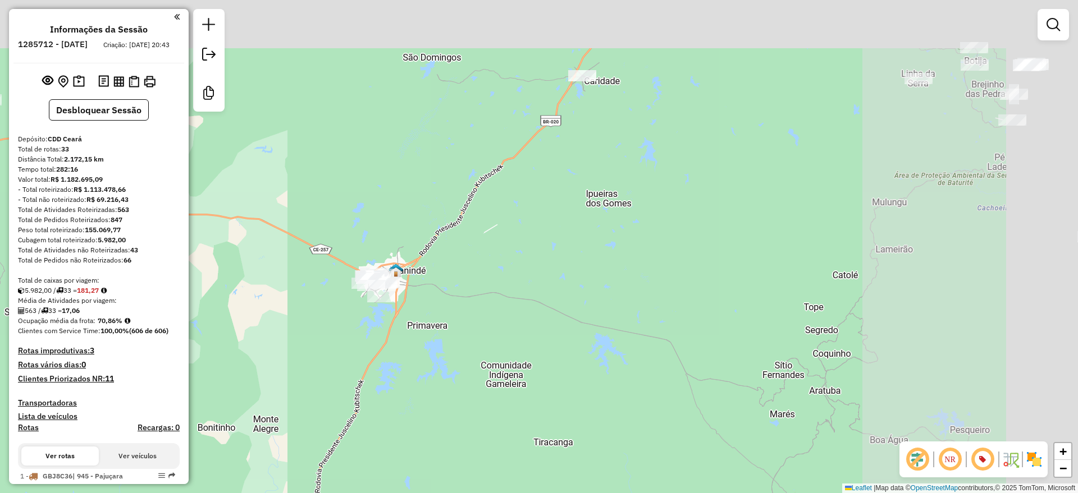
drag, startPoint x: 709, startPoint y: 114, endPoint x: 457, endPoint y: 269, distance: 296.6
click at [482, 274] on div "Janela de atendimento Grade de atendimento Capacidade Transportadoras Veículos …" at bounding box center [539, 246] width 1078 height 493
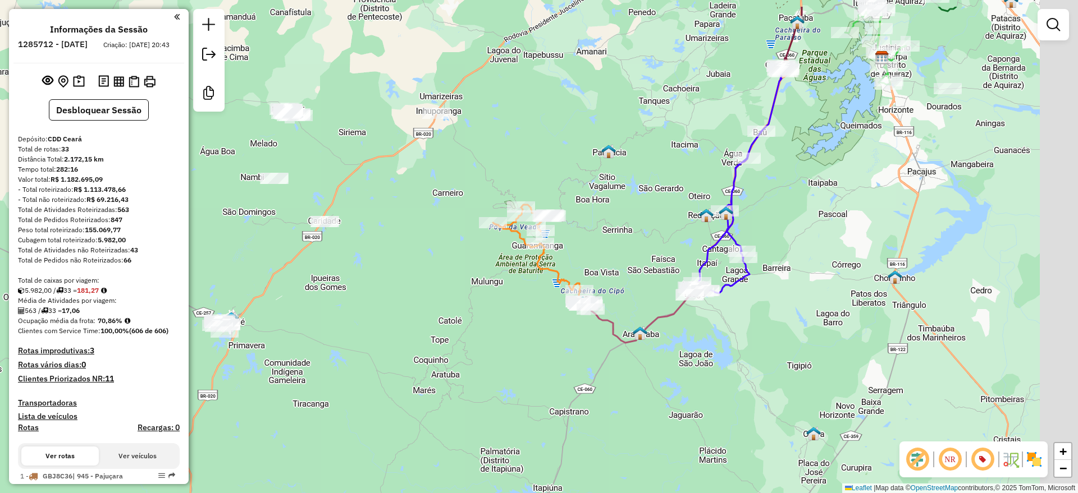
drag, startPoint x: 809, startPoint y: 176, endPoint x: 553, endPoint y: 303, distance: 285.1
click at [636, 232] on div "Janela de atendimento Grade de atendimento Capacidade Transportadoras Veículos …" at bounding box center [539, 246] width 1078 height 493
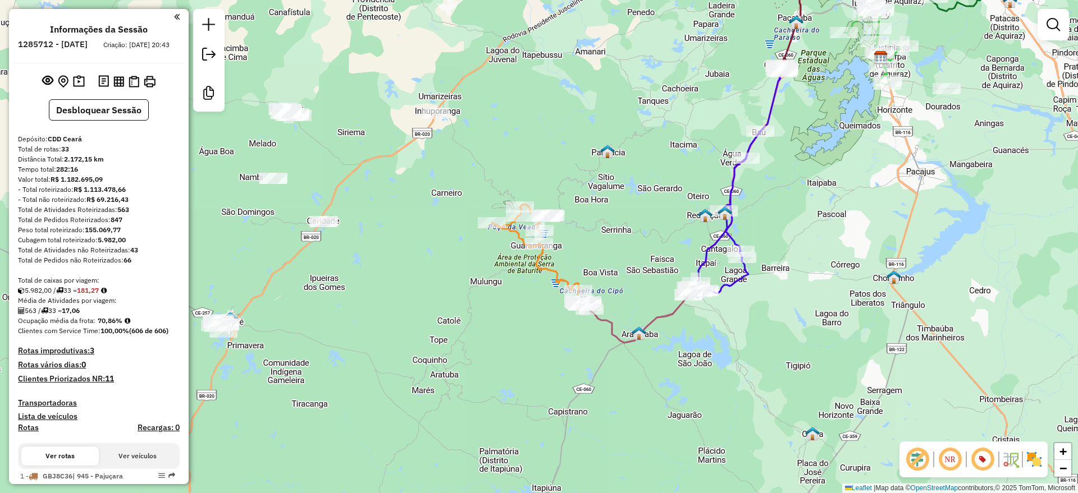
drag, startPoint x: 541, startPoint y: 265, endPoint x: 665, endPoint y: 263, distance: 123.5
click at [541, 265] on icon at bounding box center [536, 253] width 88 height 97
select select "**********"
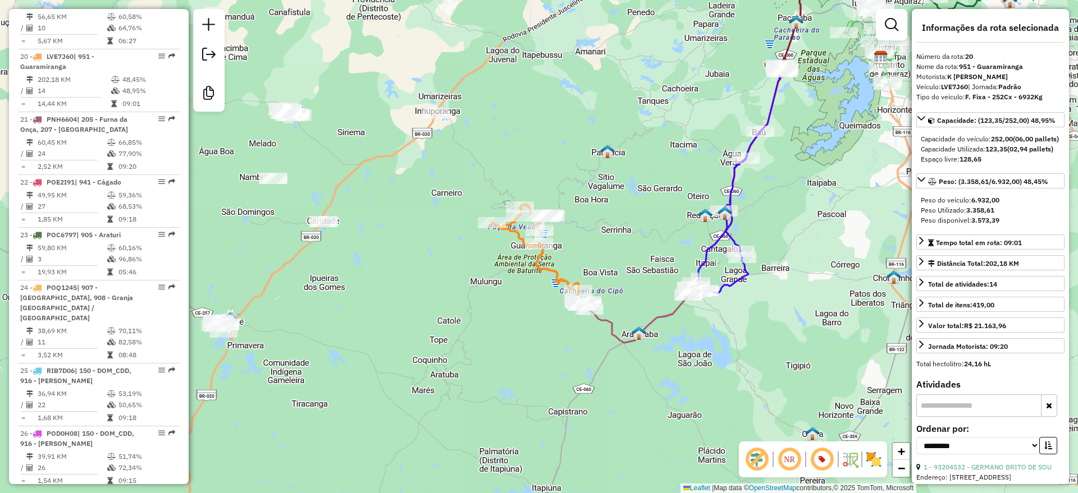
scroll to position [1584, 0]
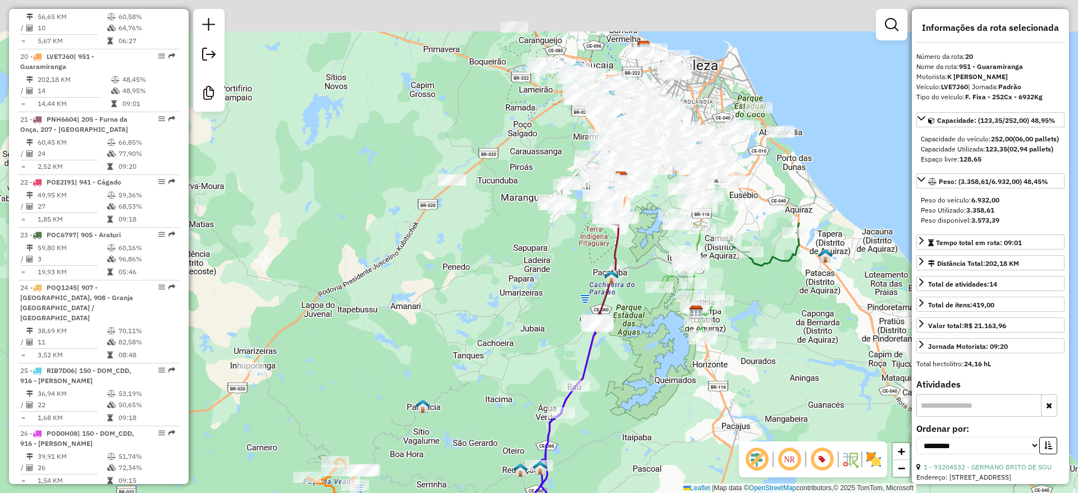
drag, startPoint x: 799, startPoint y: 152, endPoint x: 638, endPoint y: 386, distance: 284.6
click at [625, 444] on div "Janela de atendimento Grade de atendimento Capacidade Transportadoras Veículos …" at bounding box center [539, 246] width 1078 height 493
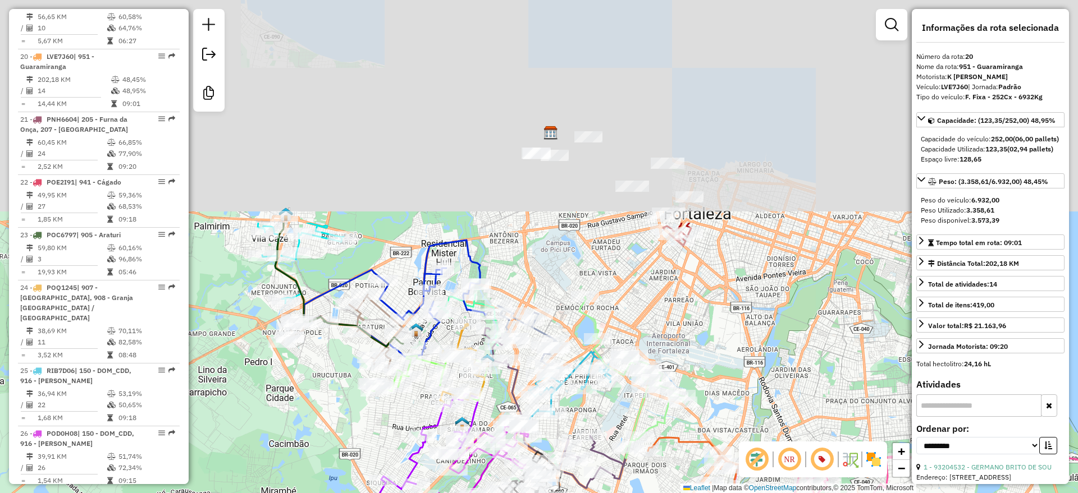
drag, startPoint x: 794, startPoint y: 107, endPoint x: 745, endPoint y: 358, distance: 255.0
click at [745, 358] on div "Janela de atendimento Grade de atendimento Capacidade Transportadoras Veículos …" at bounding box center [539, 246] width 1078 height 493
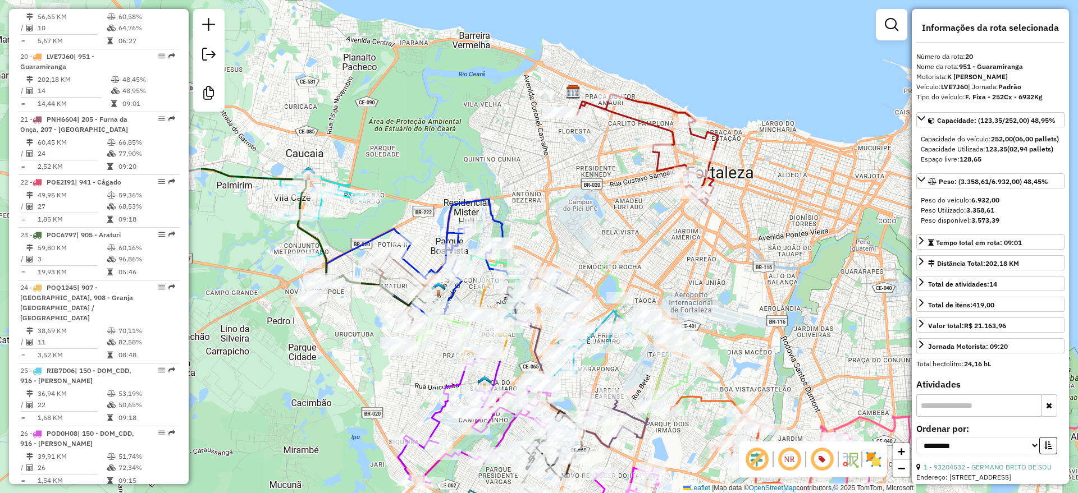
drag, startPoint x: 585, startPoint y: 211, endPoint x: 601, endPoint y: 173, distance: 40.8
click at [601, 173] on div "Rota 13 - Placa OYI8I21 51334000 - GABRIEL RIBEIRO Janela de atendimento Grade …" at bounding box center [539, 246] width 1078 height 493
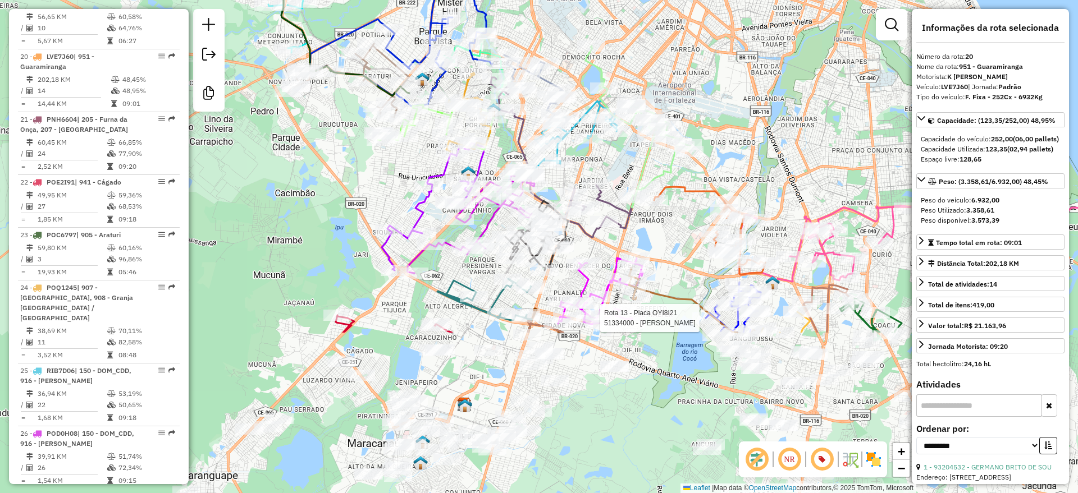
drag, startPoint x: 699, startPoint y: 294, endPoint x: 642, endPoint y: 80, distance: 220.8
click at [659, 70] on div "Rota 13 - Placa OYI8I21 51334000 - GABRIEL RIBEIRO Janela de atendimento Grade …" at bounding box center [539, 246] width 1078 height 493
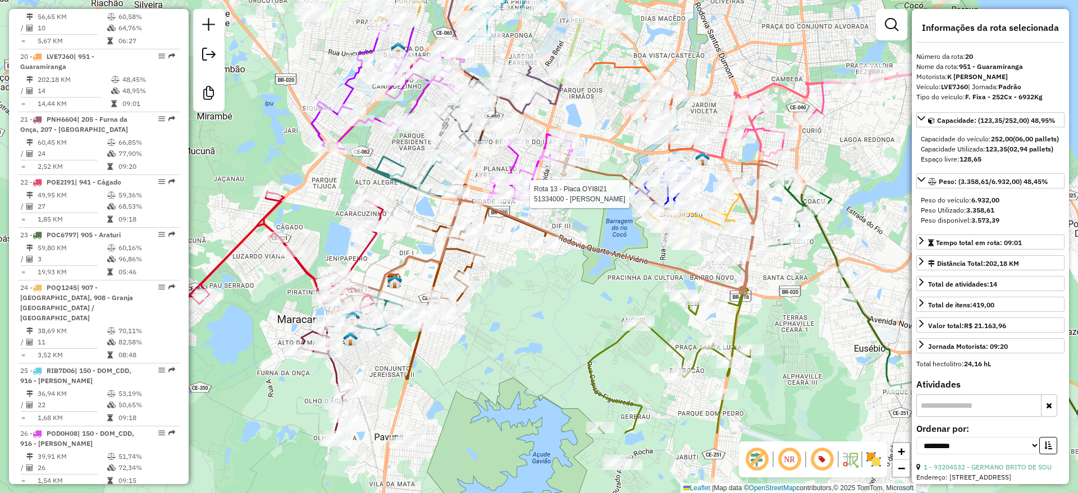
drag, startPoint x: 732, startPoint y: 153, endPoint x: 685, endPoint y: 47, distance: 116.6
click at [685, 47] on div "Rota 13 - Placa OYI8I21 51334000 - GABRIEL RIBEIRO Janela de atendimento Grade …" at bounding box center [539, 246] width 1078 height 493
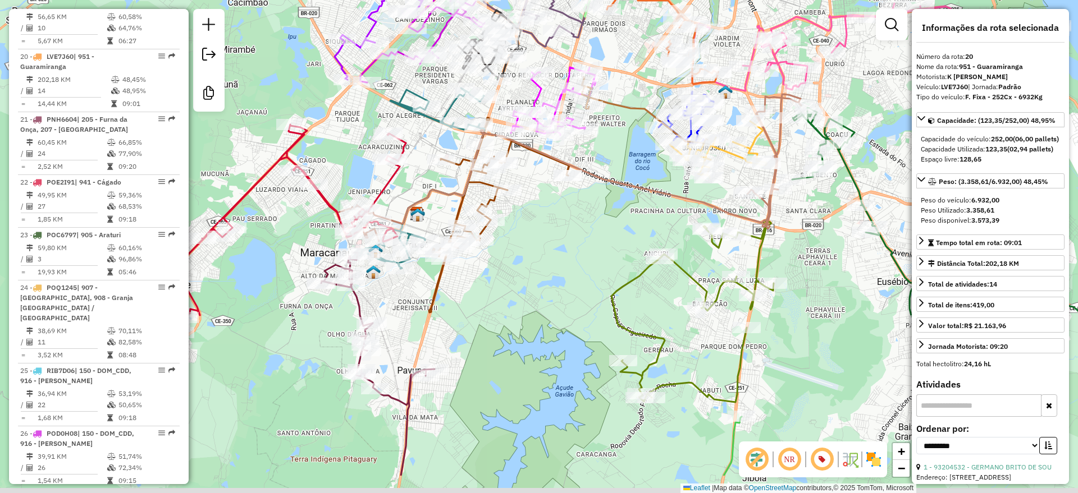
drag, startPoint x: 579, startPoint y: 262, endPoint x: 595, endPoint y: 193, distance: 70.8
click at [602, 193] on div "Janela de atendimento Grade de atendimento Capacidade Transportadoras Veículos …" at bounding box center [539, 246] width 1078 height 493
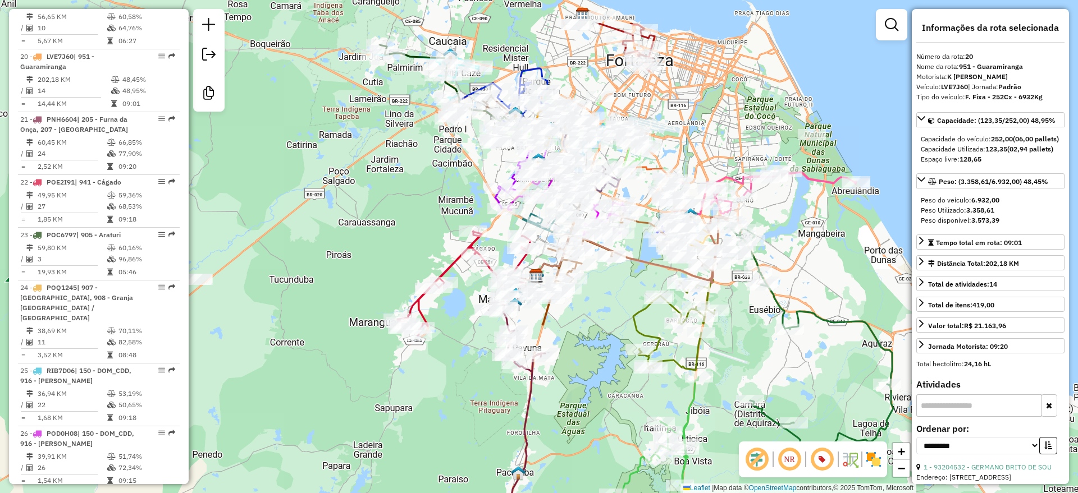
drag, startPoint x: 645, startPoint y: 52, endPoint x: 681, endPoint y: 125, distance: 80.8
click at [681, 125] on div "Janela de atendimento Grade de atendimento Capacidade Transportadoras Veículos …" at bounding box center [539, 246] width 1078 height 493
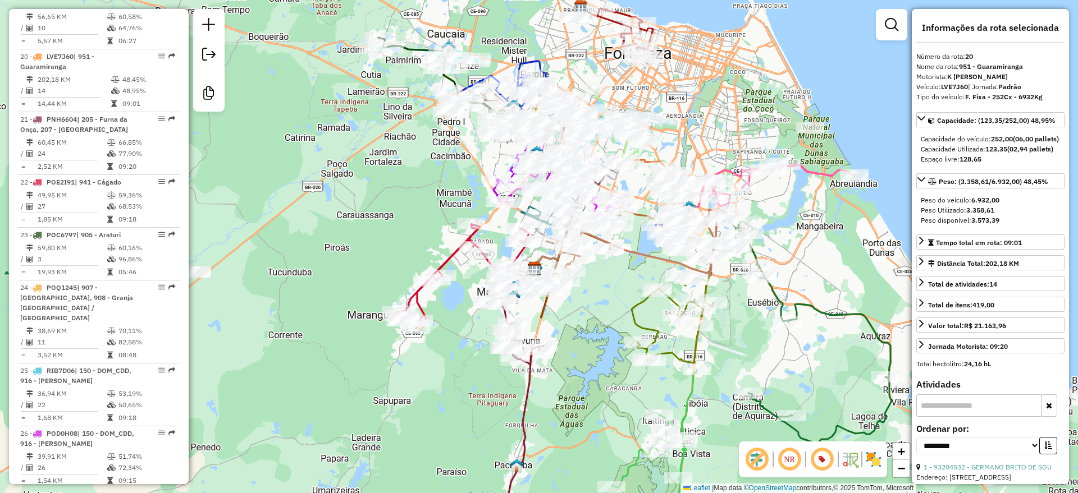
drag, startPoint x: 416, startPoint y: 169, endPoint x: 414, endPoint y: 162, distance: 7.6
click at [414, 162] on div "Janela de atendimento Grade de atendimento Capacidade Transportadoras Veículos …" at bounding box center [539, 246] width 1078 height 493
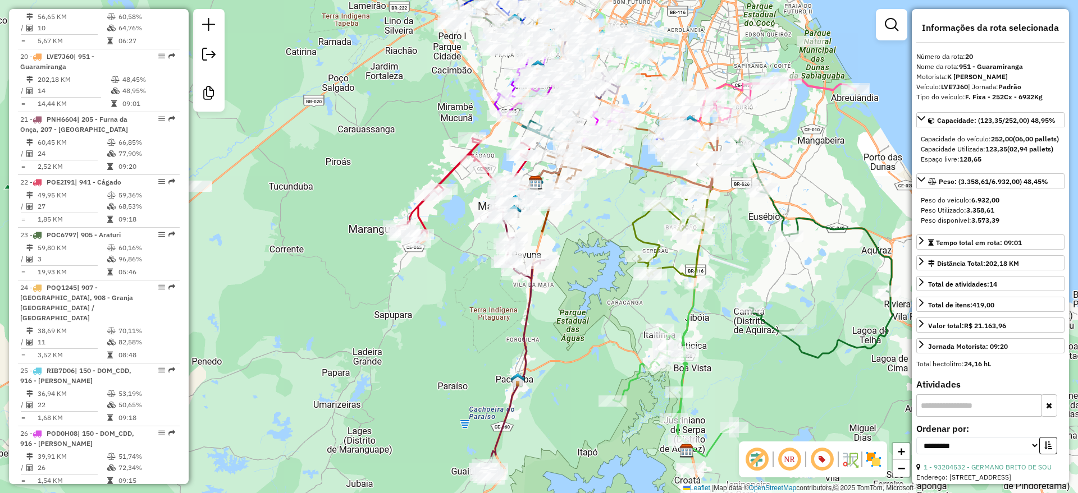
drag, startPoint x: 585, startPoint y: 363, endPoint x: 587, endPoint y: 276, distance: 86.4
click at [587, 276] on div "Janela de atendimento Grade de atendimento Capacidade Transportadoras Veículos …" at bounding box center [539, 246] width 1078 height 493
click at [388, 302] on div "Janela de atendimento Grade de atendimento Capacidade Transportadoras Veículos …" at bounding box center [539, 246] width 1078 height 493
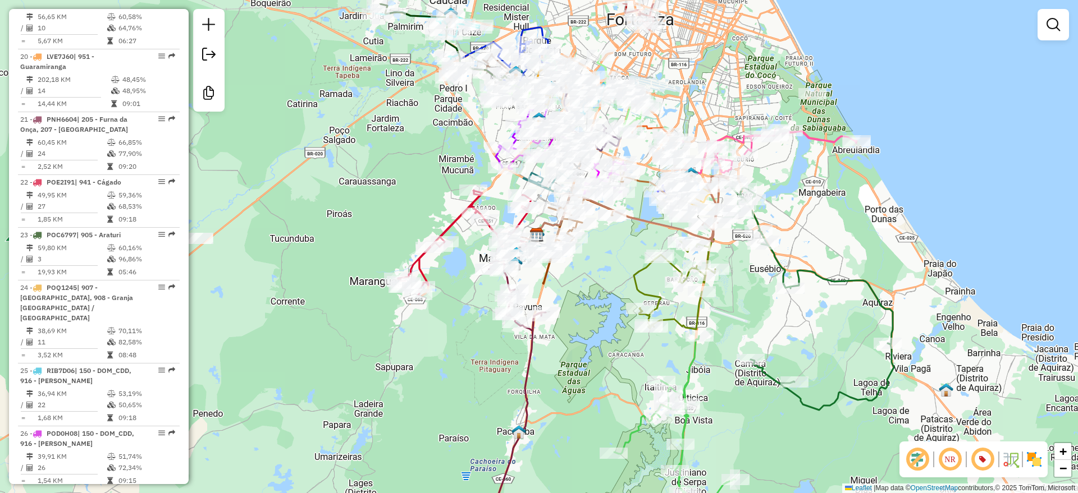
drag, startPoint x: 462, startPoint y: 237, endPoint x: 464, endPoint y: 290, distance: 52.8
click at [464, 290] on div "Janela de atendimento Grade de atendimento Capacidade Transportadoras Veículos …" at bounding box center [539, 246] width 1078 height 493
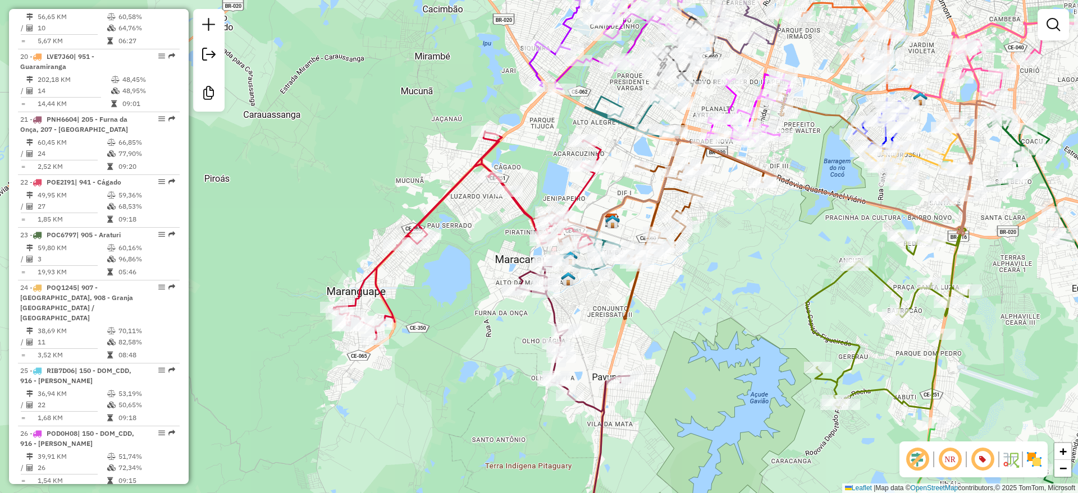
click at [445, 198] on icon at bounding box center [466, 235] width 267 height 208
select select "**********"
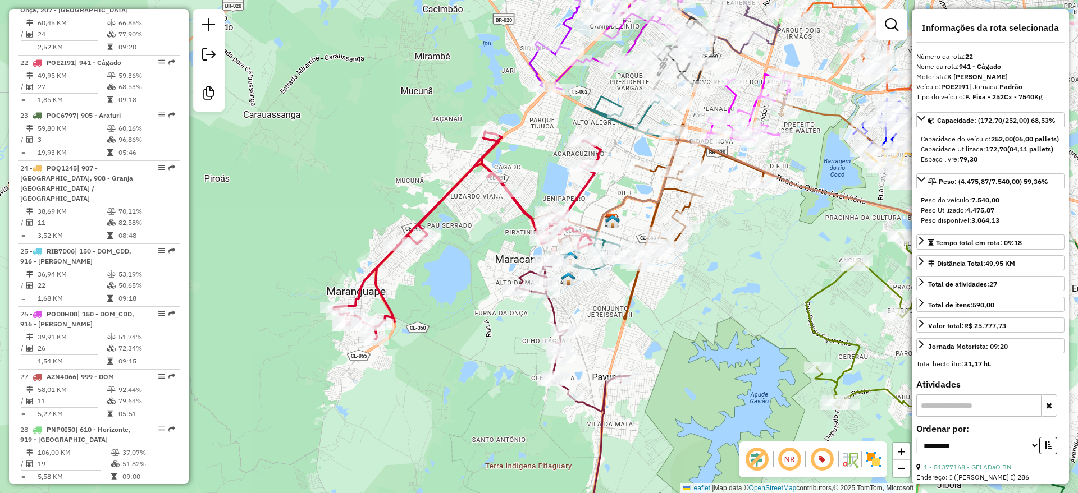
scroll to position [1710, 0]
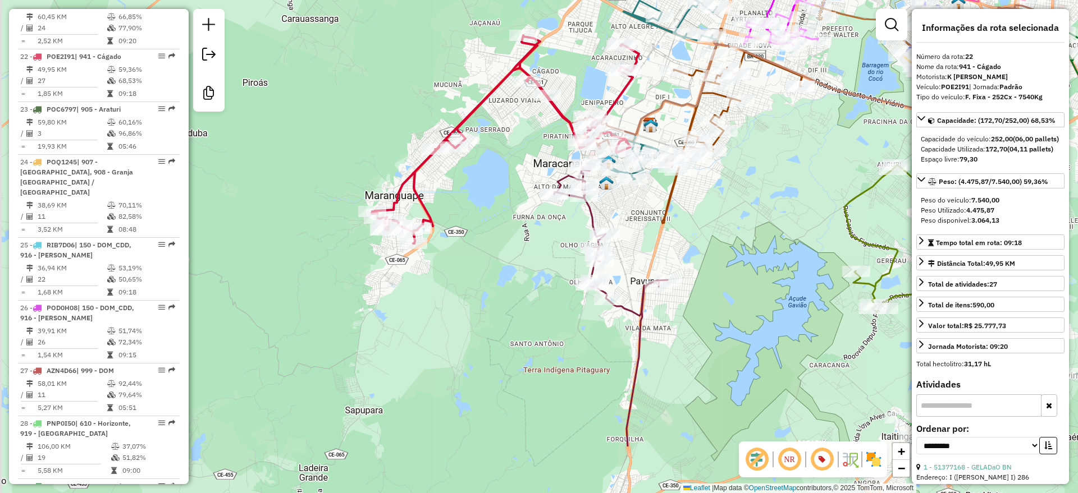
drag, startPoint x: 470, startPoint y: 328, endPoint x: 508, endPoint y: 231, distance: 103.8
click at [508, 231] on div "Janela de atendimento Grade de atendimento Capacidade Transportadoras Veículos …" at bounding box center [539, 246] width 1078 height 493
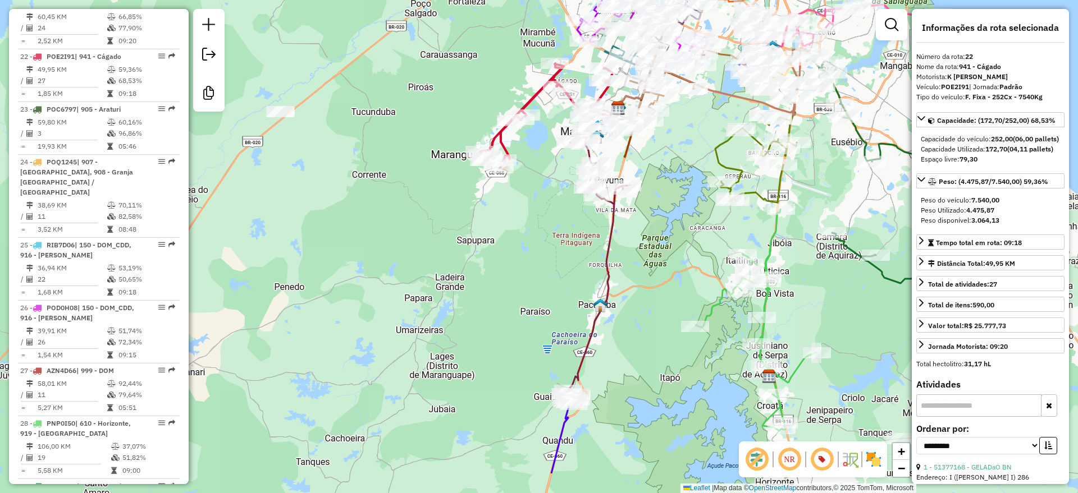
drag, startPoint x: 485, startPoint y: 309, endPoint x: 526, endPoint y: 240, distance: 80.3
click at [526, 240] on div "Janela de atendimento Grade de atendimento Capacidade Transportadoras Veículos …" at bounding box center [539, 246] width 1078 height 493
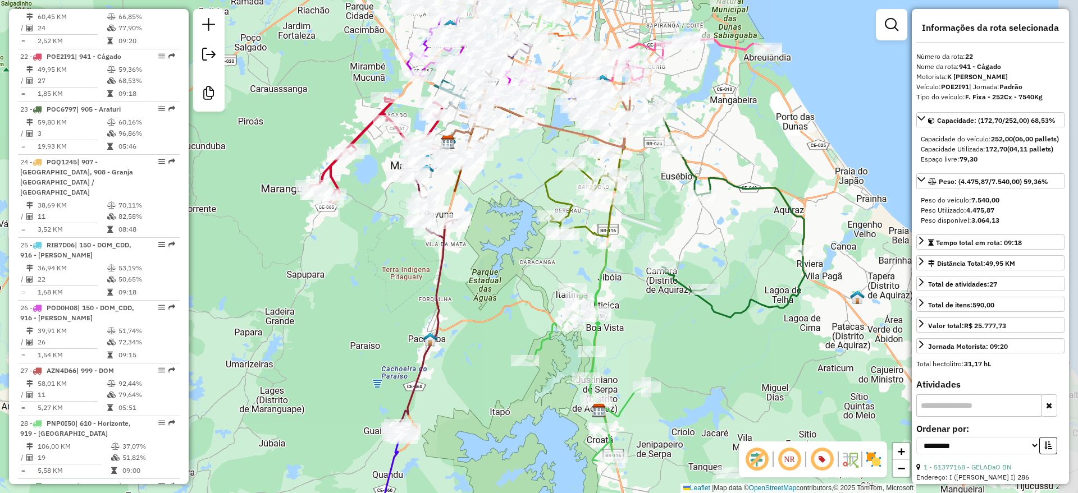
drag, startPoint x: 560, startPoint y: 311, endPoint x: 390, endPoint y: 346, distance: 173.6
click at [390, 346] on div "Janela de atendimento Grade de atendimento Capacidade Transportadoras Veículos …" at bounding box center [539, 246] width 1078 height 493
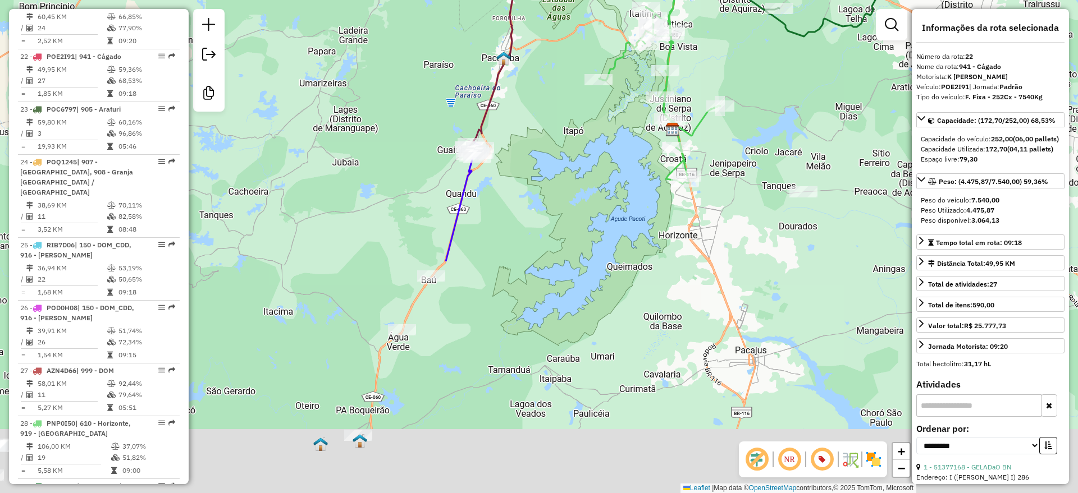
drag, startPoint x: 479, startPoint y: 422, endPoint x: 553, endPoint y: 140, distance: 290.6
click at [553, 140] on div "Janela de atendimento Grade de atendimento Capacidade Transportadoras Veículos …" at bounding box center [539, 246] width 1078 height 493
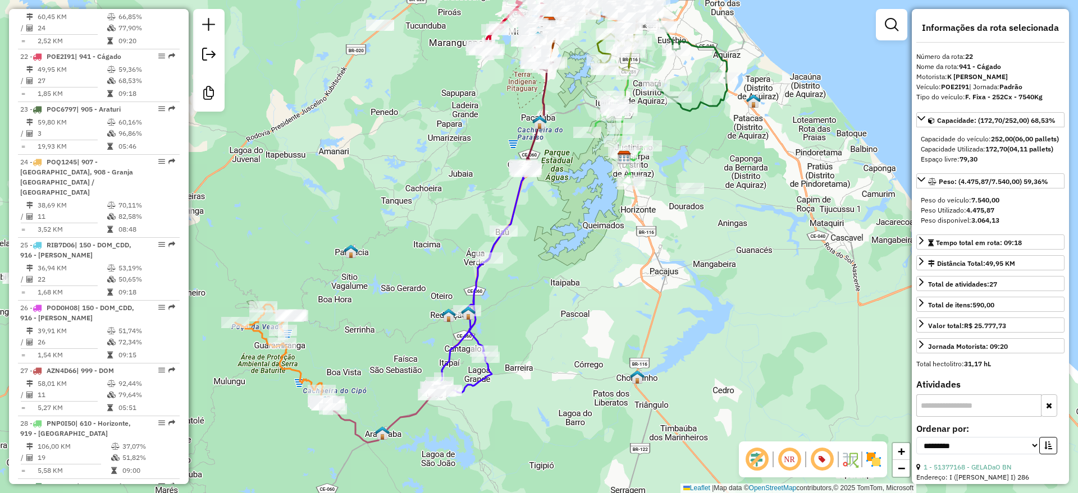
click at [580, 358] on div "Janela de atendimento Grade de atendimento Capacidade Transportadoras Veículos …" at bounding box center [539, 246] width 1078 height 493
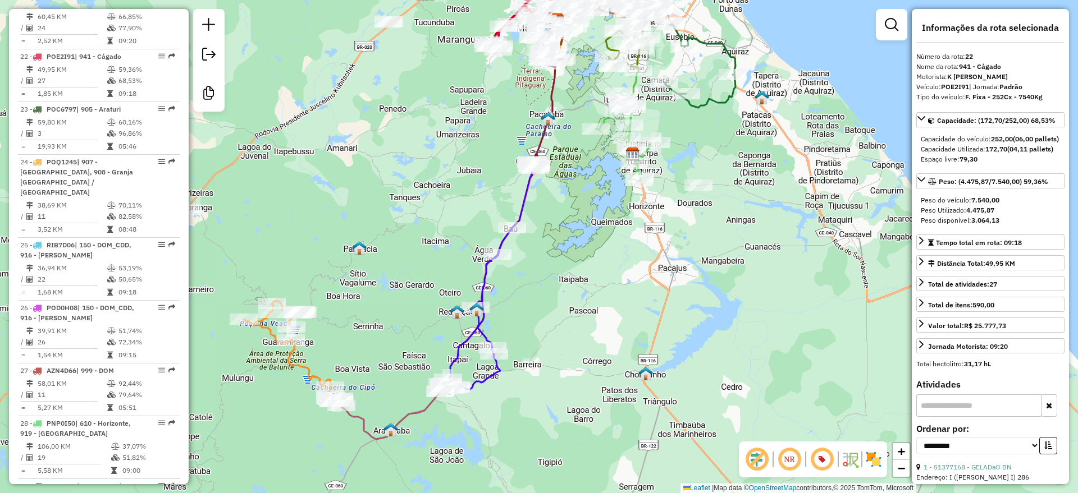
drag, startPoint x: 339, startPoint y: 313, endPoint x: 286, endPoint y: 308, distance: 53.6
click at [373, 294] on div "Janela de atendimento Grade de atendimento Capacidade Transportadoras Veículos …" at bounding box center [539, 246] width 1078 height 493
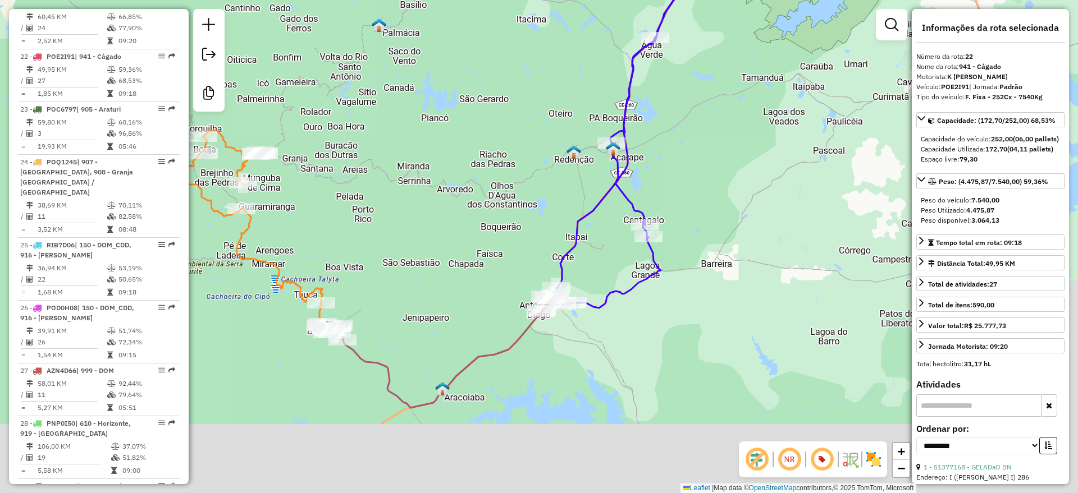
drag, startPoint x: 372, startPoint y: 233, endPoint x: 341, endPoint y: 207, distance: 40.6
click at [341, 207] on div "Janela de atendimento Grade de atendimento Capacidade Transportadoras Veículos …" at bounding box center [539, 246] width 1078 height 493
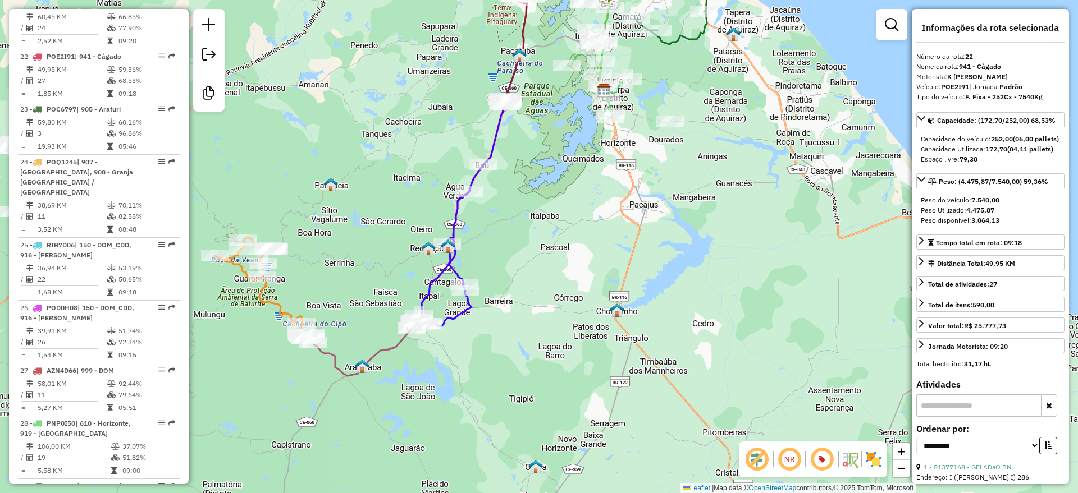
drag, startPoint x: 530, startPoint y: 77, endPoint x: 528, endPoint y: 118, distance: 41.0
click at [530, 132] on div "Janela de atendimento Grade de atendimento Capacidade Transportadoras Veículos …" at bounding box center [539, 246] width 1078 height 493
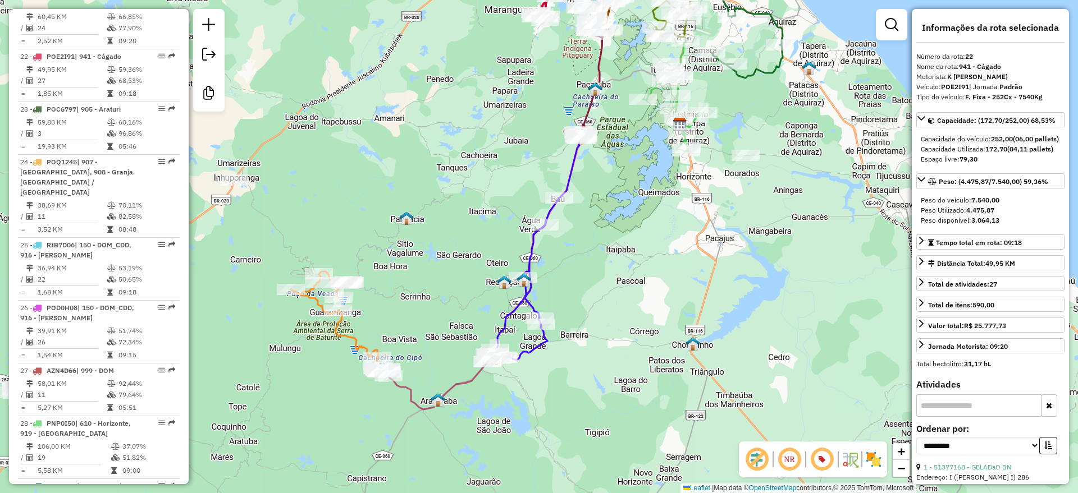
drag, startPoint x: 350, startPoint y: 256, endPoint x: 426, endPoint y: 254, distance: 75.8
click at [426, 254] on div "Janela de atendimento Grade de atendimento Capacidade Transportadoras Veículos …" at bounding box center [539, 246] width 1078 height 493
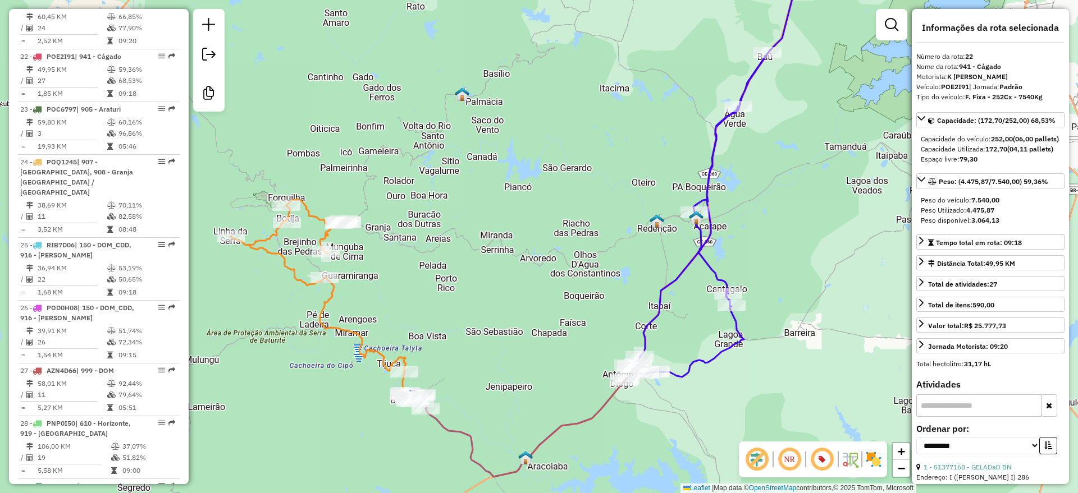
drag, startPoint x: 419, startPoint y: 294, endPoint x: 413, endPoint y: 258, distance: 35.9
click at [413, 258] on div "Janela de atendimento Grade de atendimento Capacidade Transportadoras Veículos …" at bounding box center [539, 246] width 1078 height 493
click at [264, 242] on icon at bounding box center [318, 296] width 175 height 194
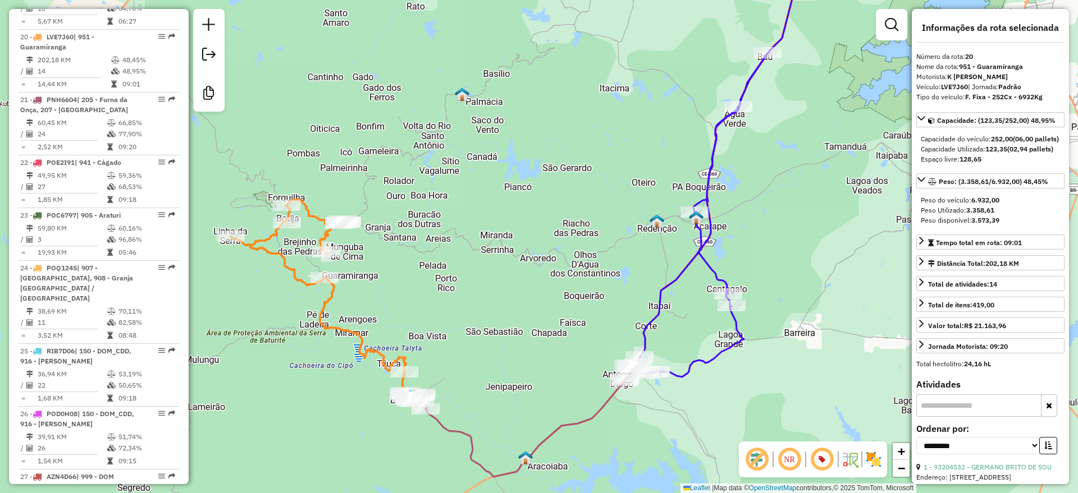
scroll to position [1584, 0]
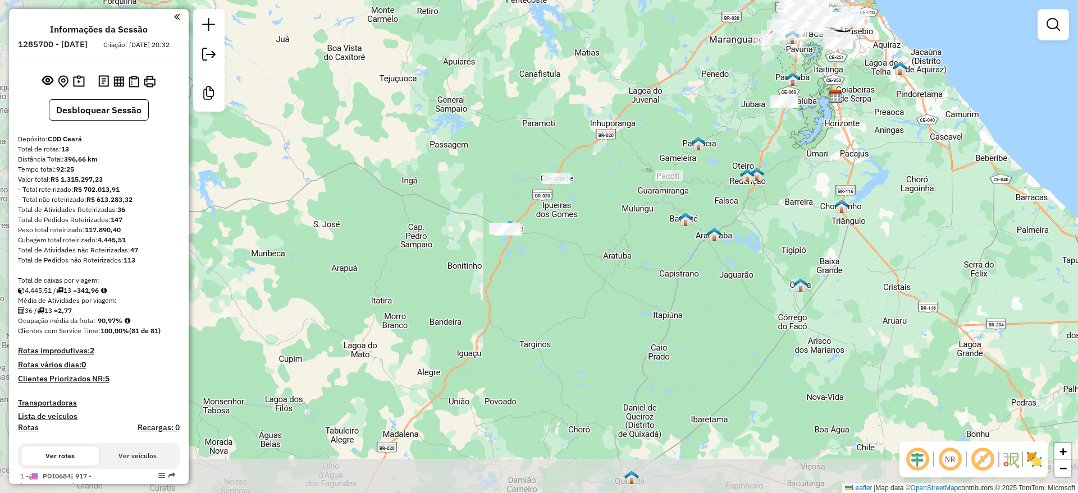
drag, startPoint x: 384, startPoint y: 342, endPoint x: 613, endPoint y: 125, distance: 316.0
click at [613, 125] on div "Janela de atendimento Grade de atendimento Capacidade Transportadoras Veículos …" at bounding box center [539, 246] width 1078 height 493
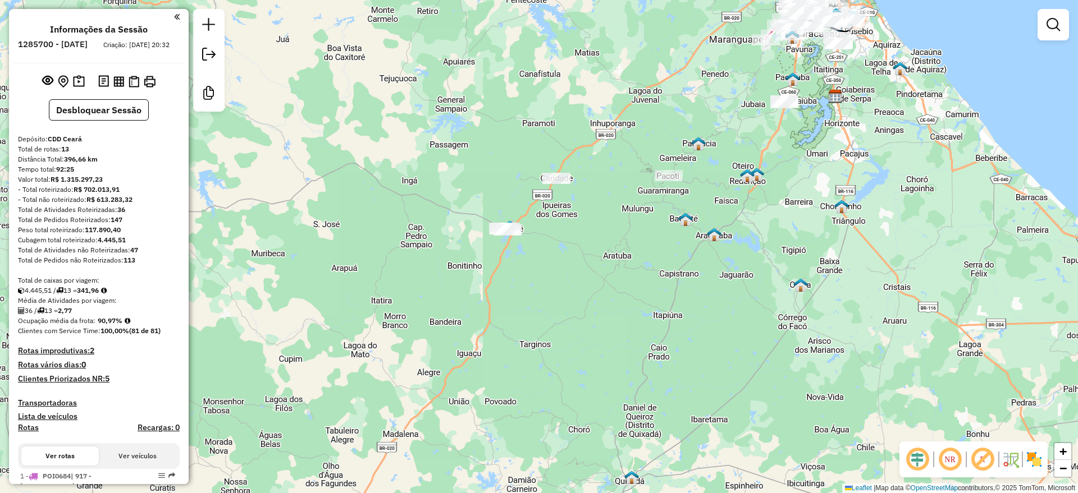
click at [911, 465] on em at bounding box center [917, 459] width 27 height 27
click at [983, 457] on em at bounding box center [982, 459] width 27 height 27
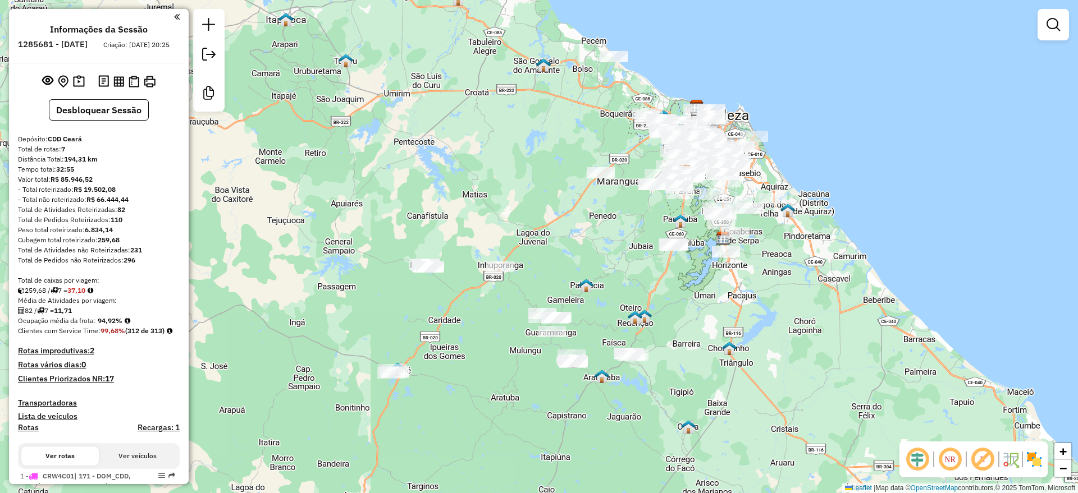
drag, startPoint x: 394, startPoint y: 226, endPoint x: 447, endPoint y: 187, distance: 65.4
click at [447, 187] on div "Janela de atendimento Grade de atendimento Capacidade Transportadoras Veículos …" at bounding box center [539, 246] width 1078 height 493
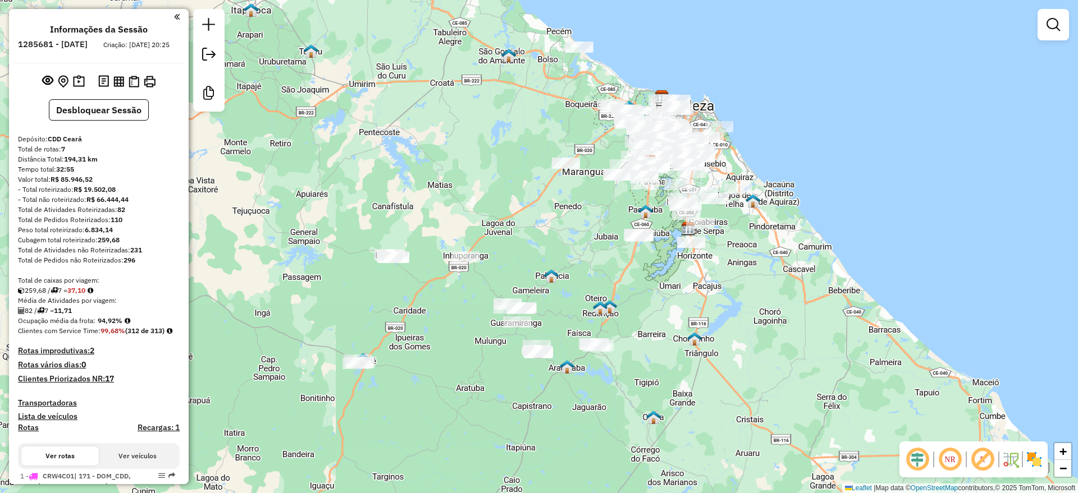
drag, startPoint x: 544, startPoint y: 276, endPoint x: 521, endPoint y: 250, distance: 35.0
click at [521, 250] on div "Janela de atendimento Grade de atendimento Capacidade Transportadoras Veículos …" at bounding box center [539, 246] width 1078 height 493
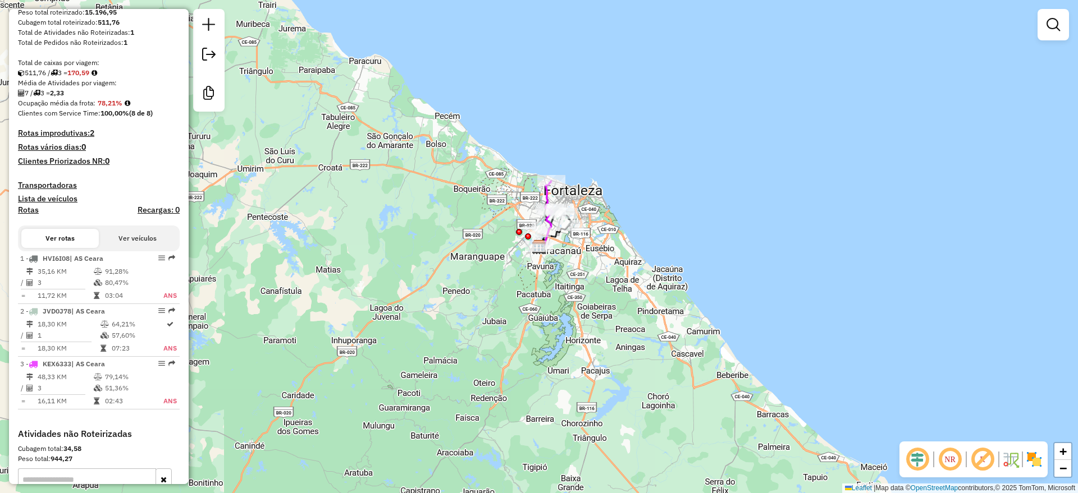
scroll to position [281, 0]
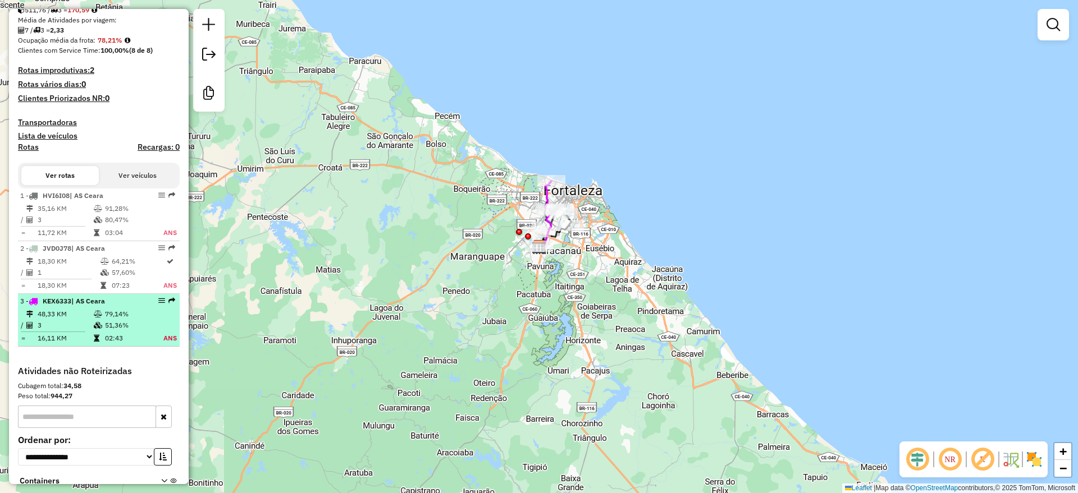
click at [118, 331] on td "51,36%" at bounding box center [127, 325] width 46 height 11
select select "**********"
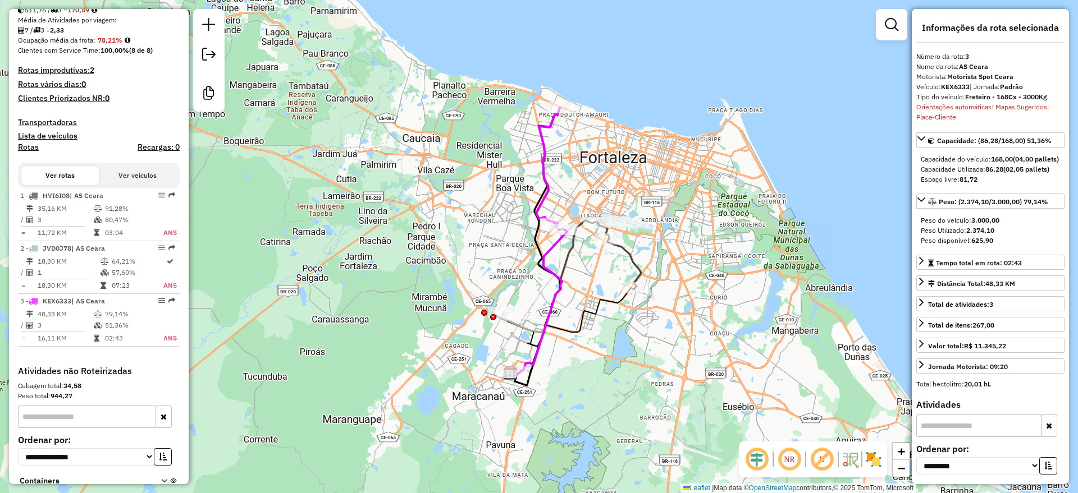
click at [545, 175] on icon at bounding box center [550, 169] width 28 height 122
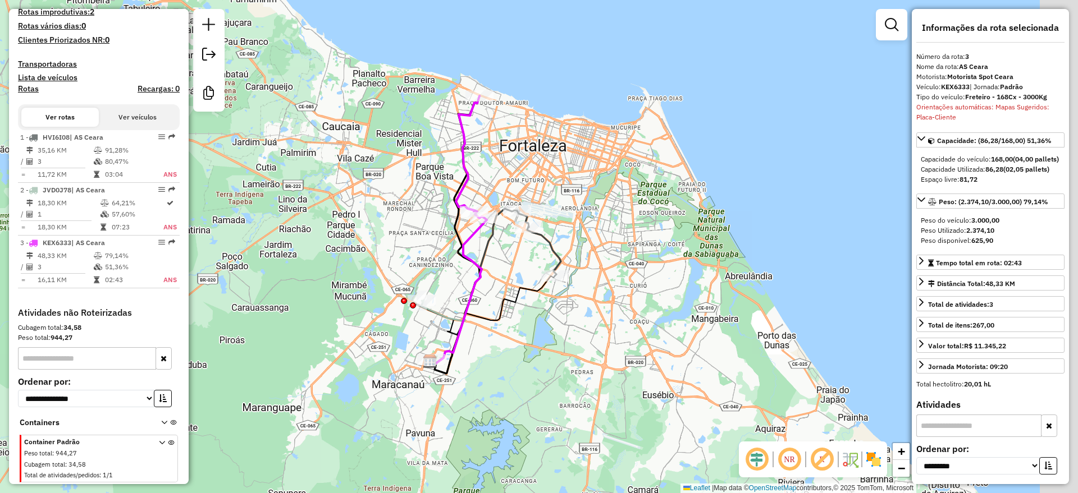
drag, startPoint x: 642, startPoint y: 176, endPoint x: 597, endPoint y: 168, distance: 45.5
click at [597, 168] on div "Janela de atendimento Grade de atendimento Capacidade Transportadoras Veículos …" at bounding box center [539, 246] width 1078 height 493
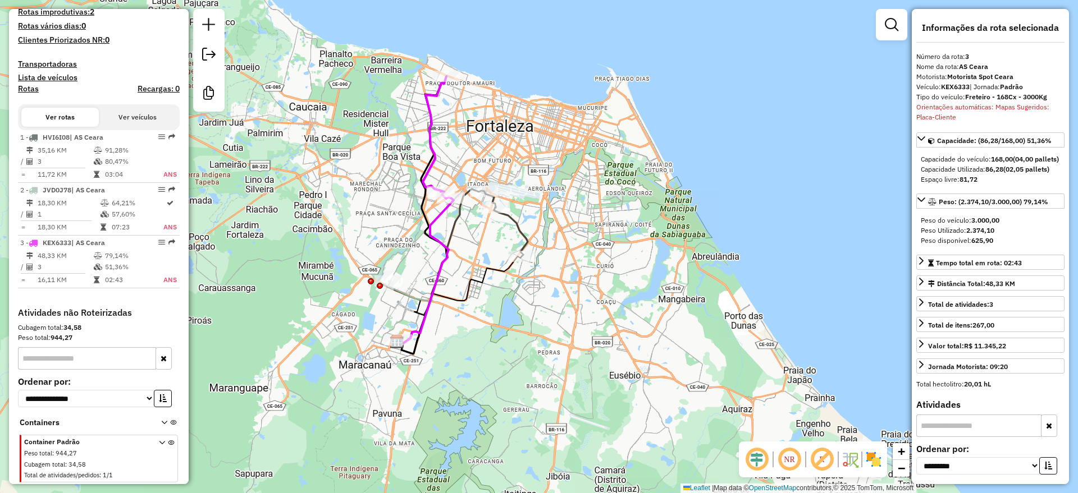
click at [756, 460] on em at bounding box center [756, 459] width 27 height 27
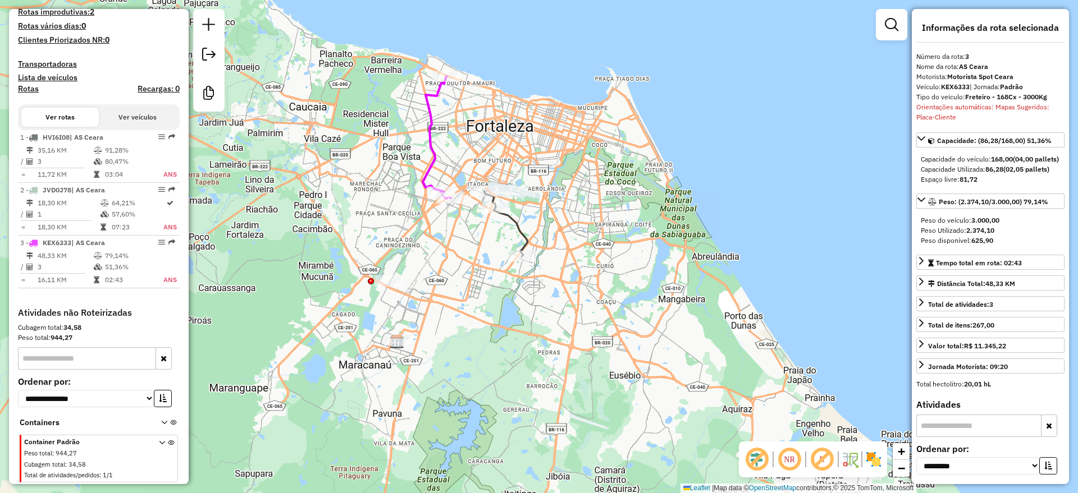
click at [820, 462] on em at bounding box center [821, 459] width 27 height 27
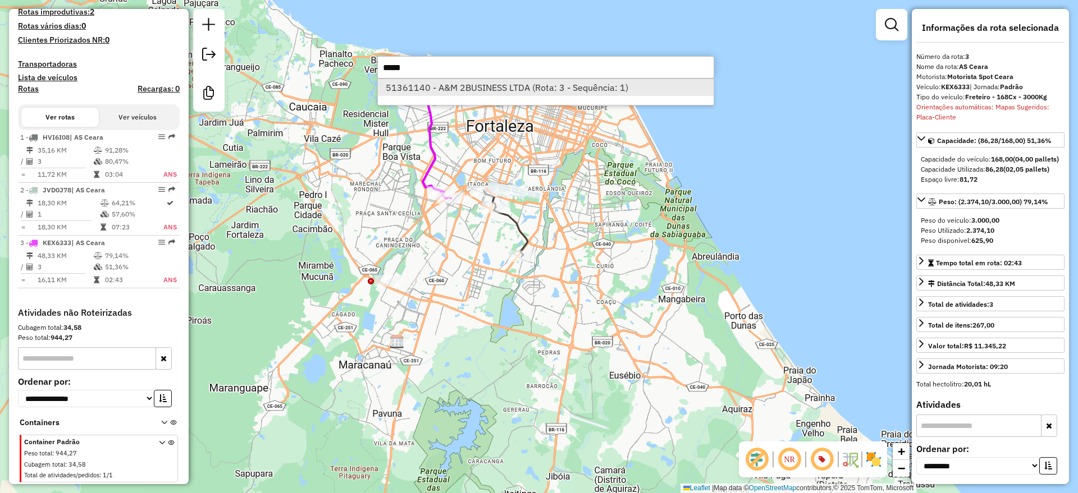
type input "*****"
click at [502, 92] on li "51361140 - A&M 2BUSINESS LTDA (Rota: 3 - Sequência: 1)" at bounding box center [546, 87] width 336 height 17
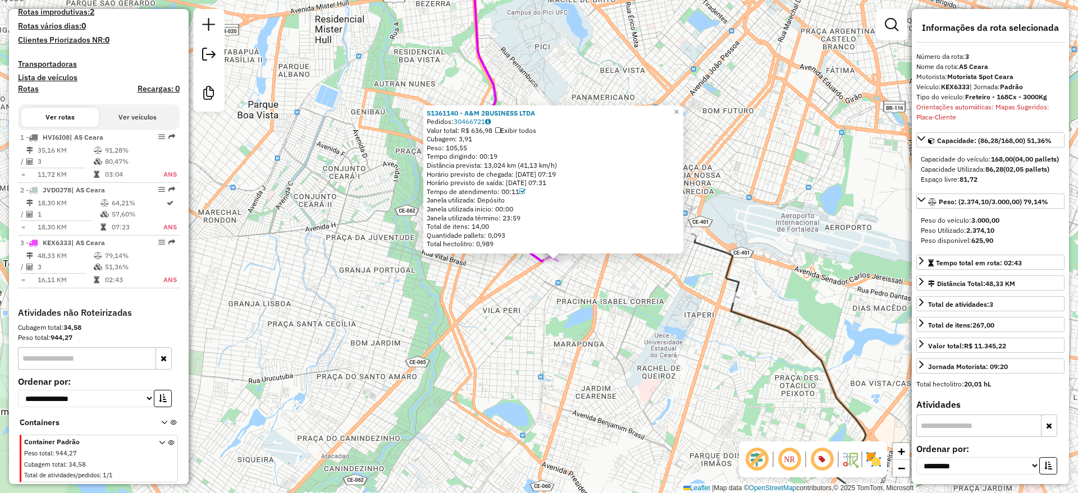
drag, startPoint x: 520, startPoint y: 258, endPoint x: 544, endPoint y: 299, distance: 47.8
click at [544, 299] on div "51361140 - A&M 2BUSINESS LTDA Pedidos: 30466721 Valor total: R$ 636,98 Exibir t…" at bounding box center [539, 246] width 1078 height 493
